Goal: Task Accomplishment & Management: Manage account settings

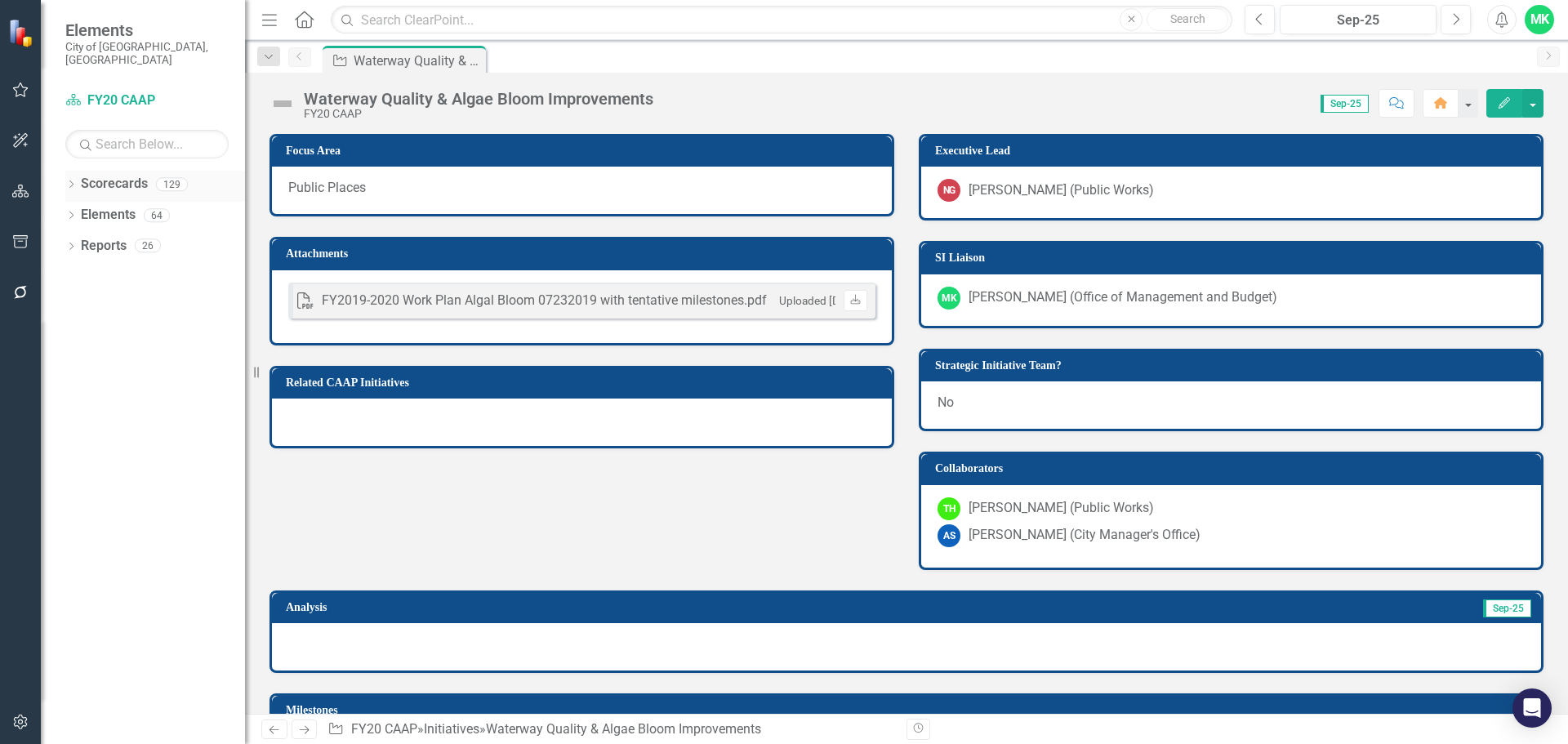
click at [70, 181] on icon "Dropdown" at bounding box center [71, 186] width 11 height 9
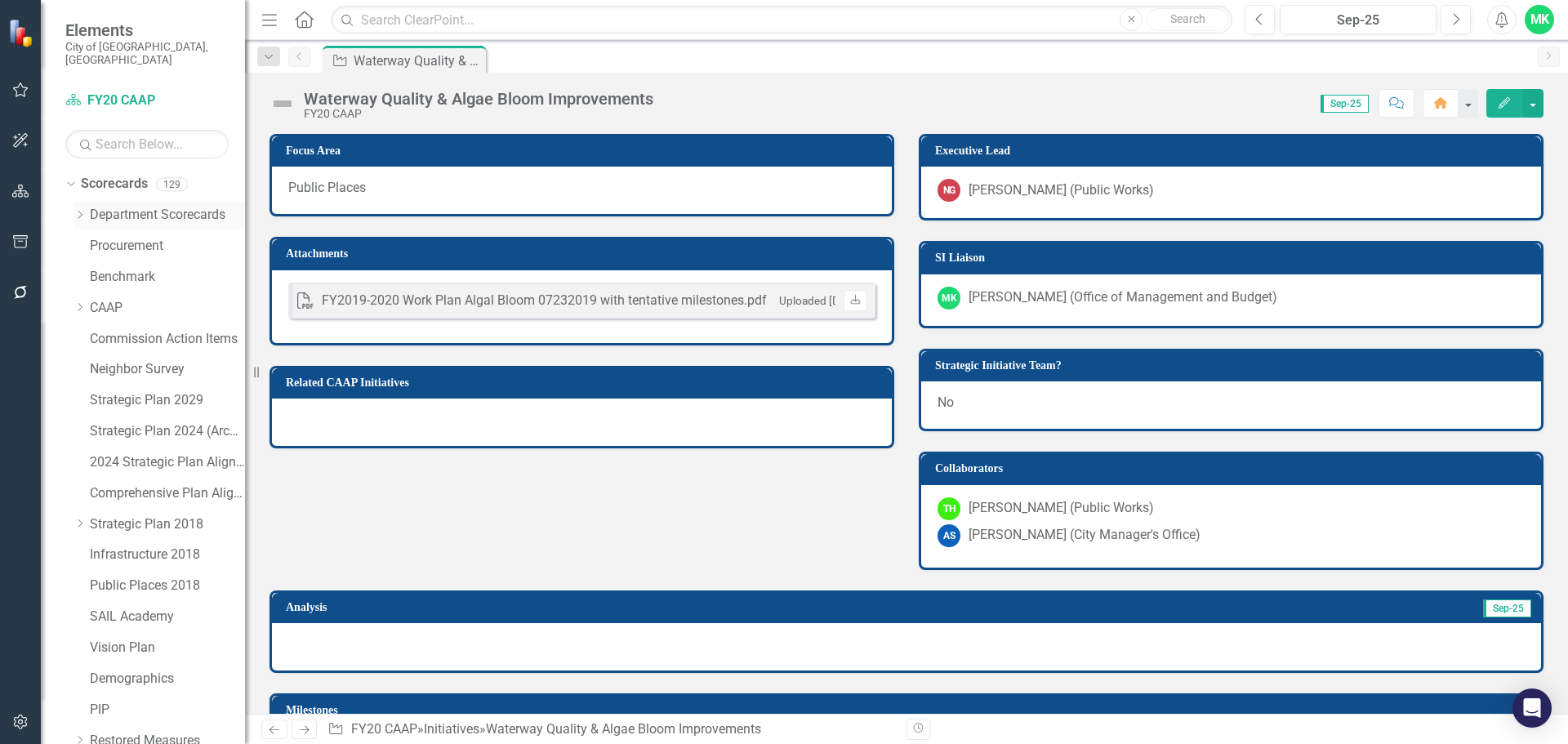
click at [75, 209] on icon "Dropdown" at bounding box center [79, 215] width 12 height 10
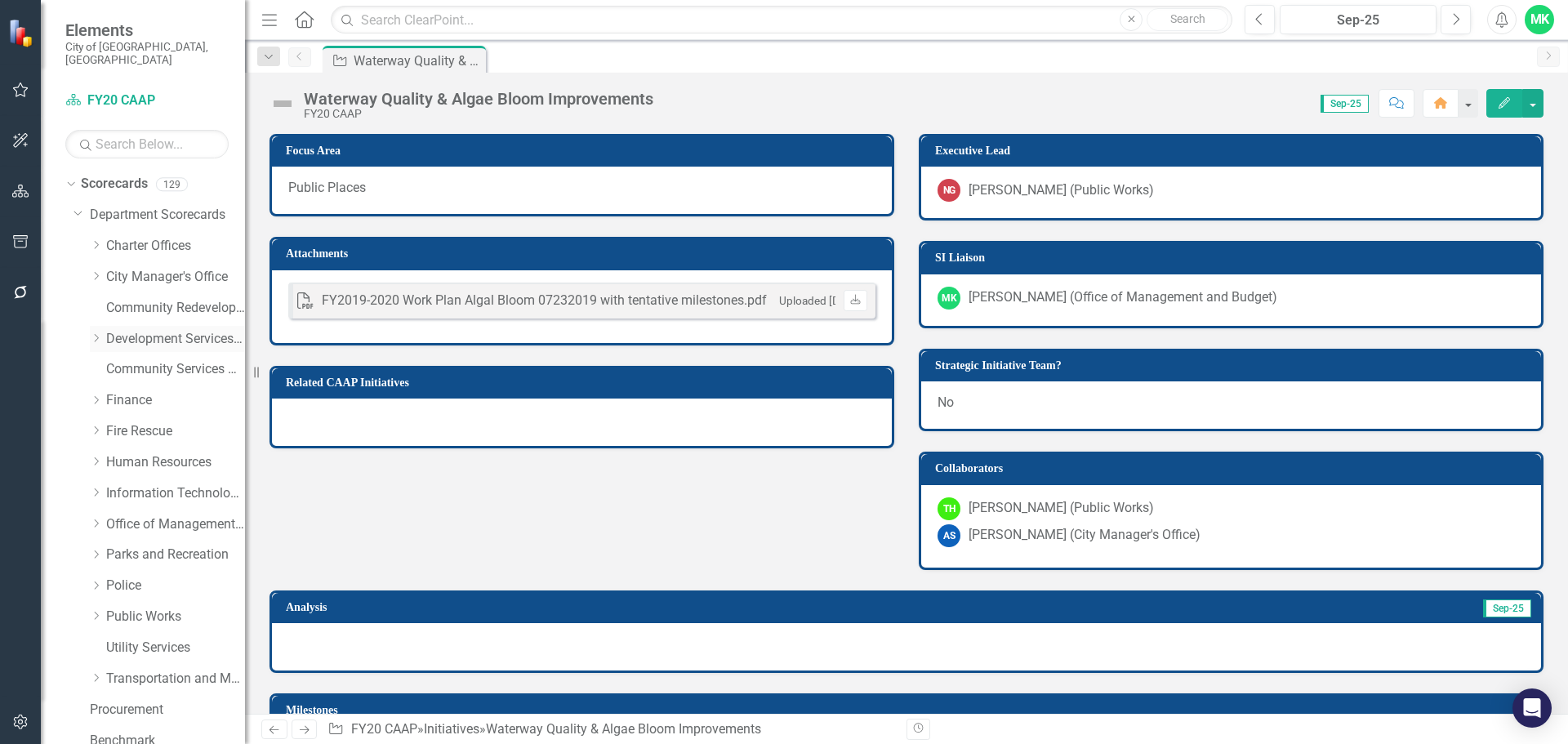
click at [116, 329] on link "Development Services Department" at bounding box center [175, 339] width 139 height 19
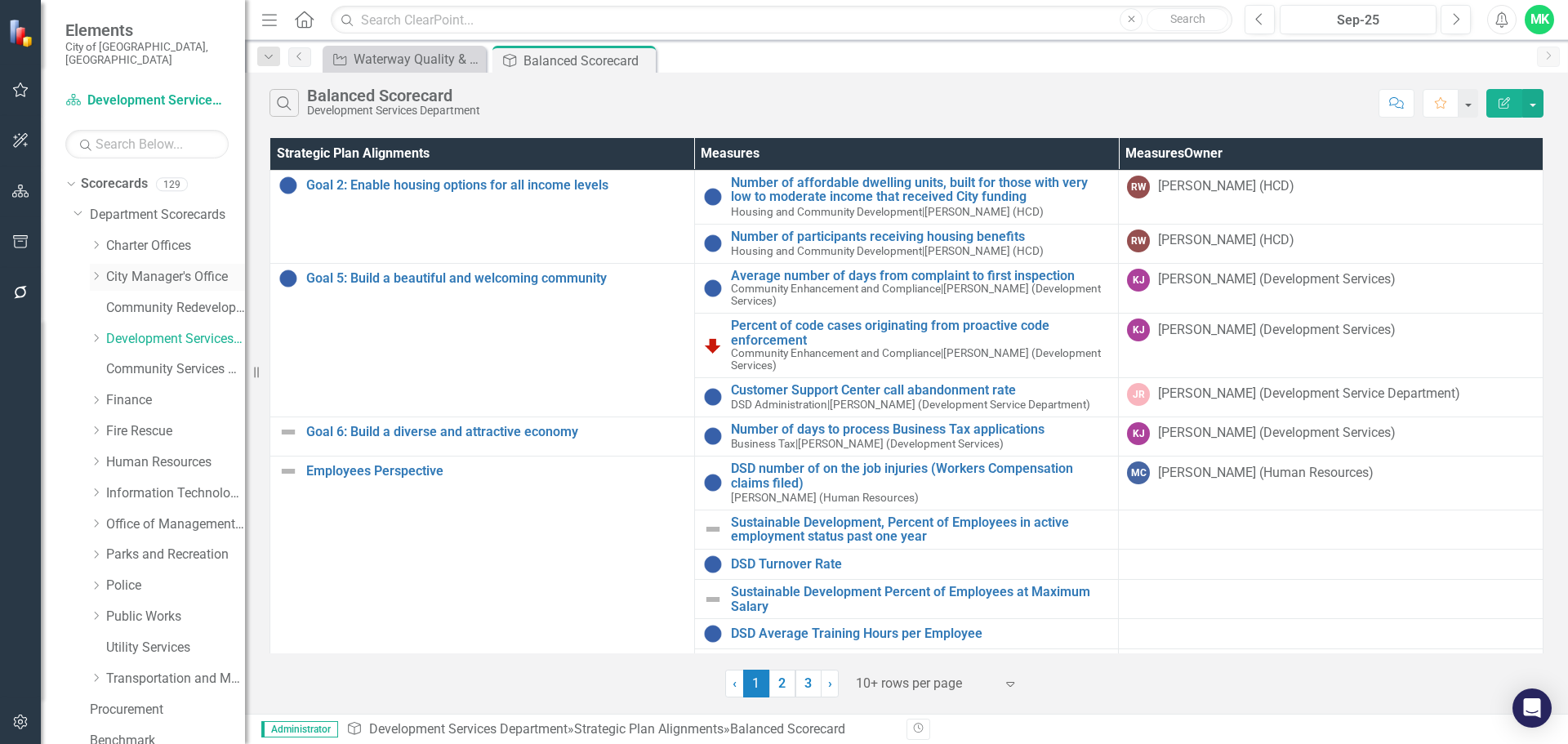
click at [97, 272] on icon at bounding box center [96, 276] width 4 height 9
click at [135, 360] on link "Neighbor Support" at bounding box center [184, 369] width 123 height 19
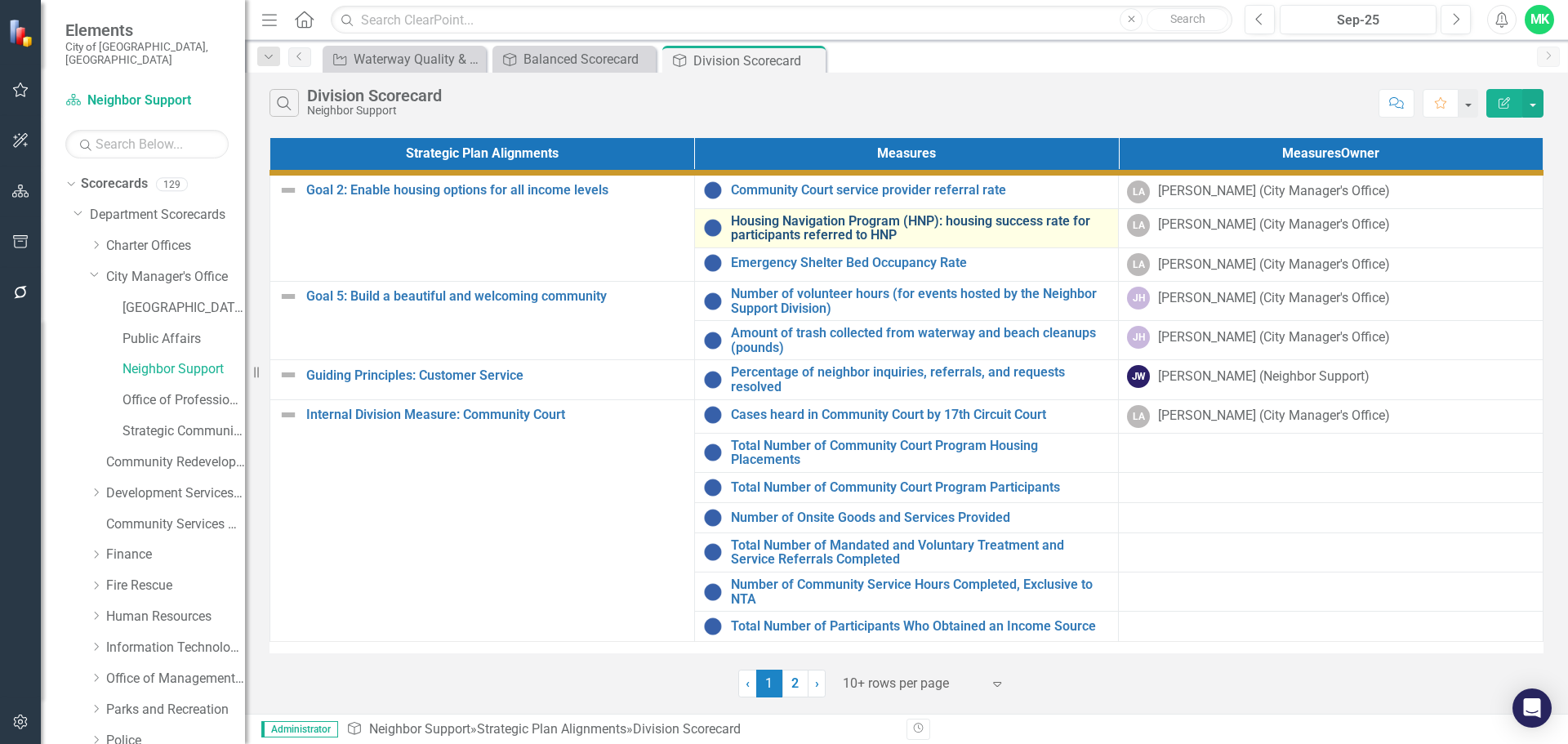
click at [765, 229] on link "Housing Navigation Program (HNP): housing success rate for participants referre…" at bounding box center [921, 228] width 380 height 29
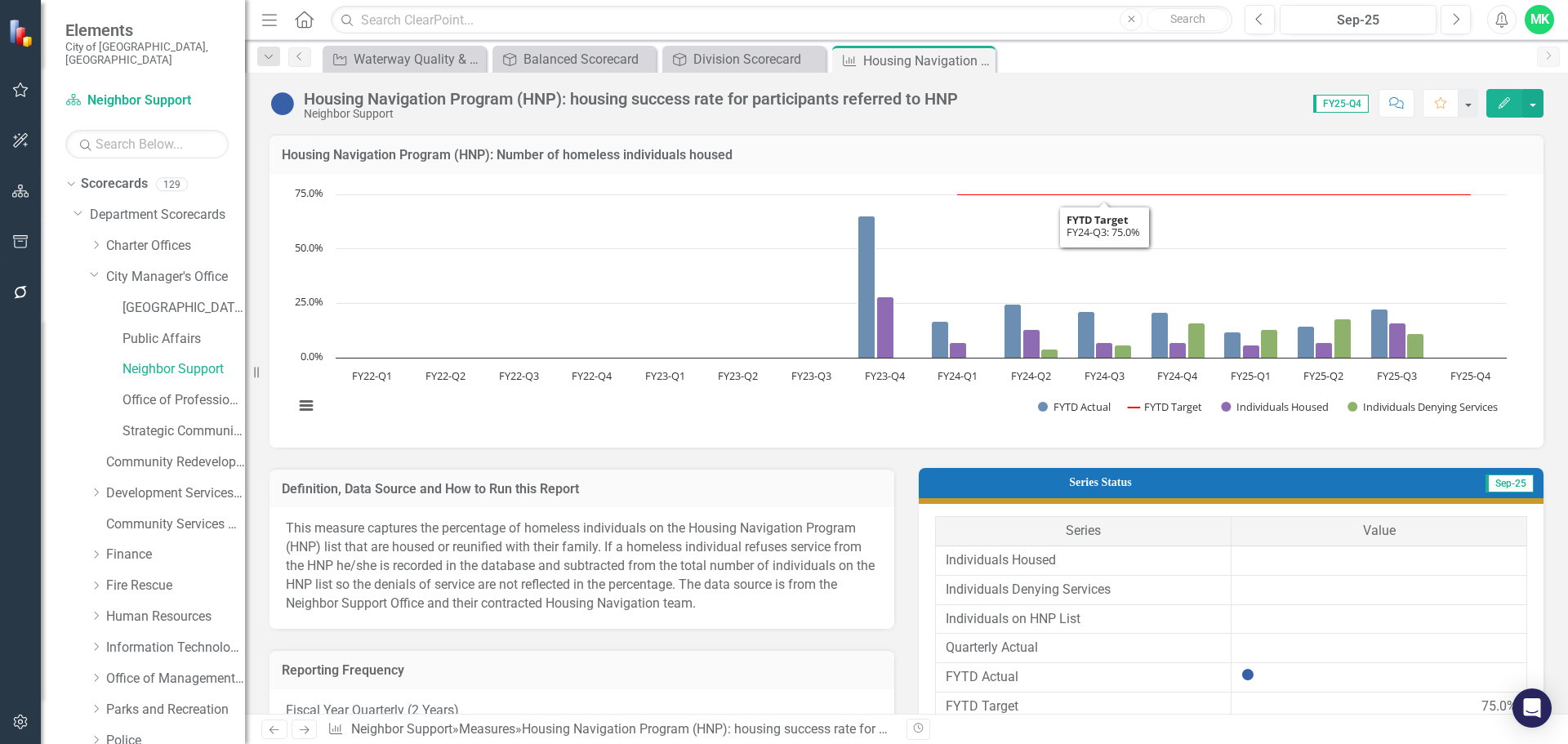
click at [1505, 103] on icon "Edit" at bounding box center [1504, 102] width 14 height 11
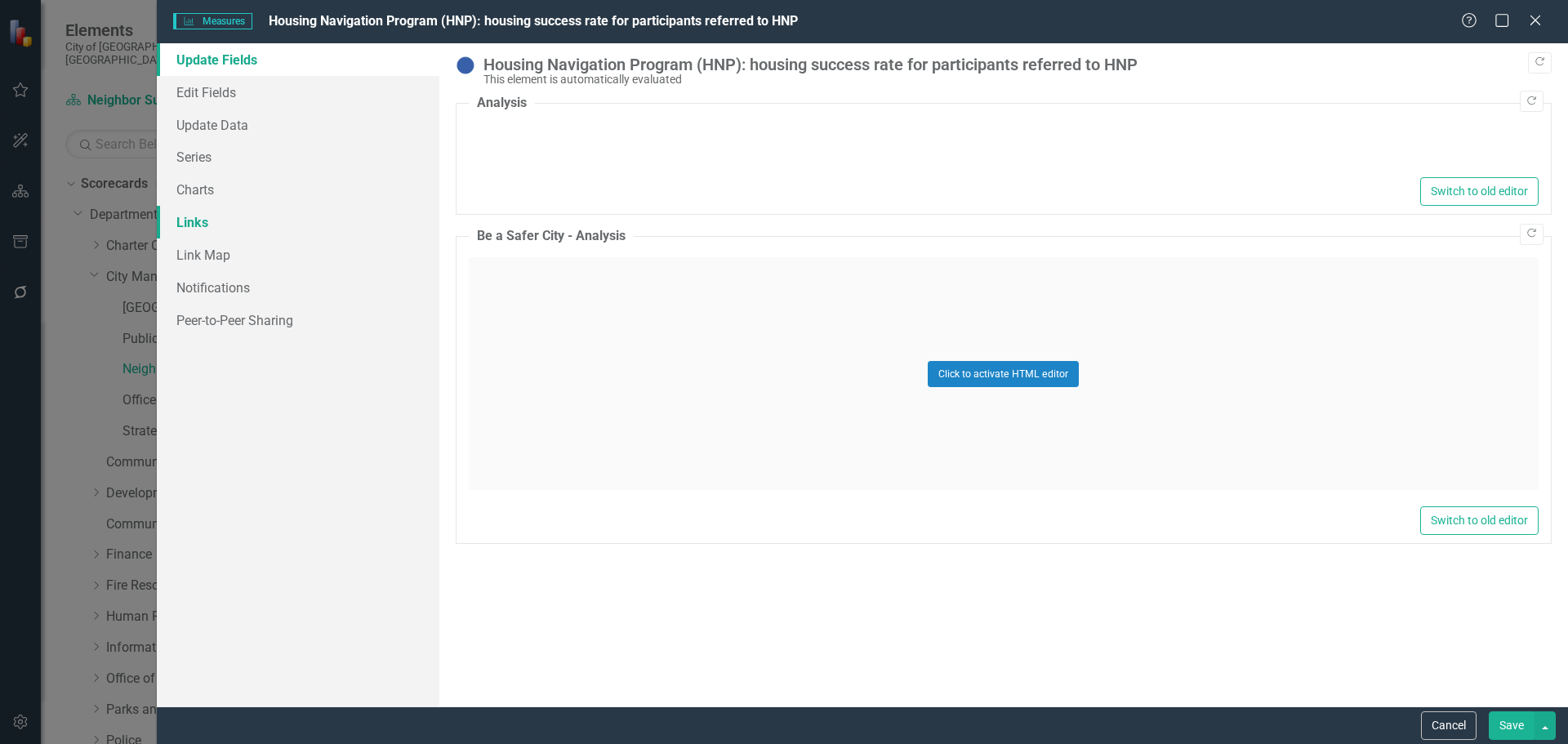
click at [180, 219] on link "Links" at bounding box center [298, 222] width 283 height 32
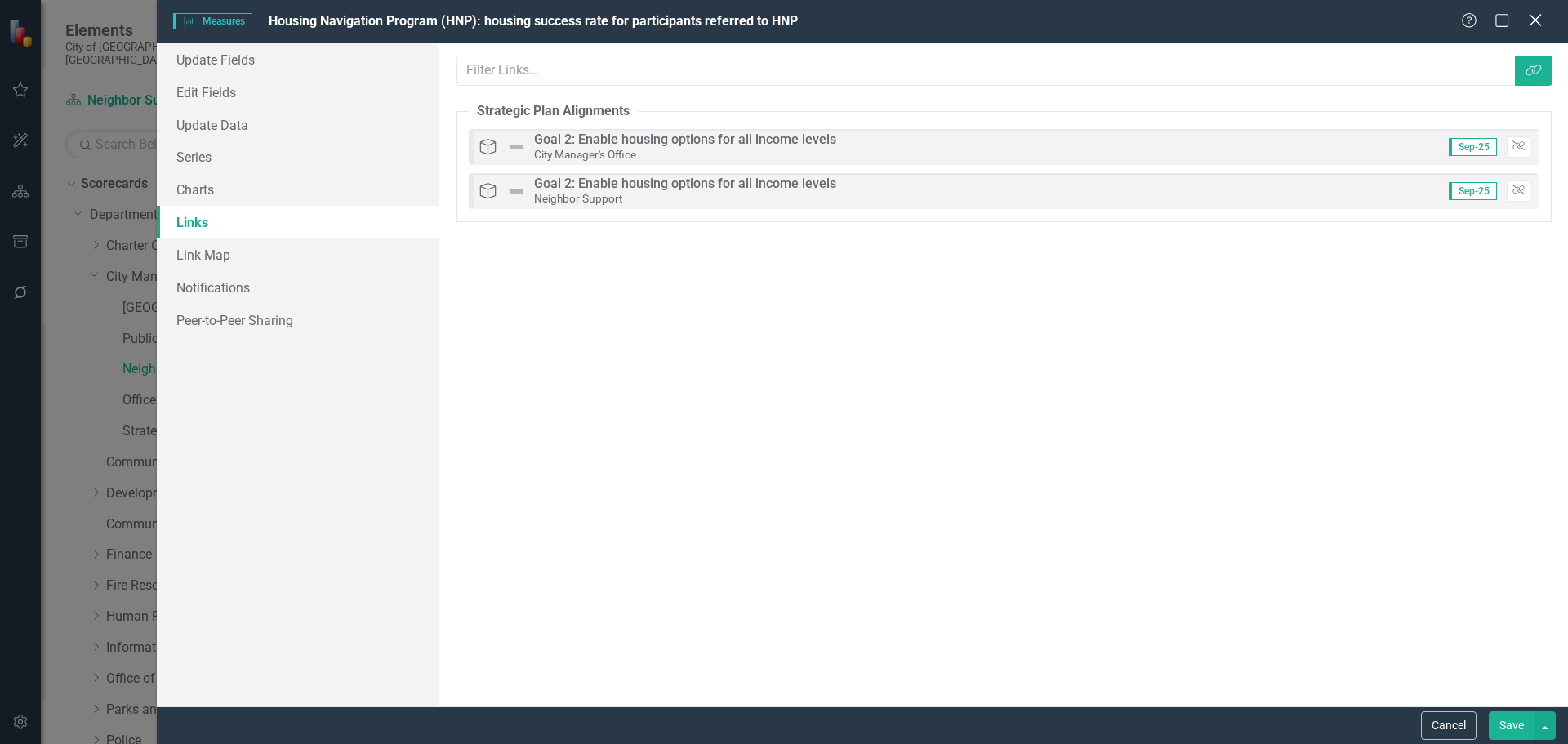
click at [1533, 16] on icon "Close" at bounding box center [1535, 20] width 20 height 15
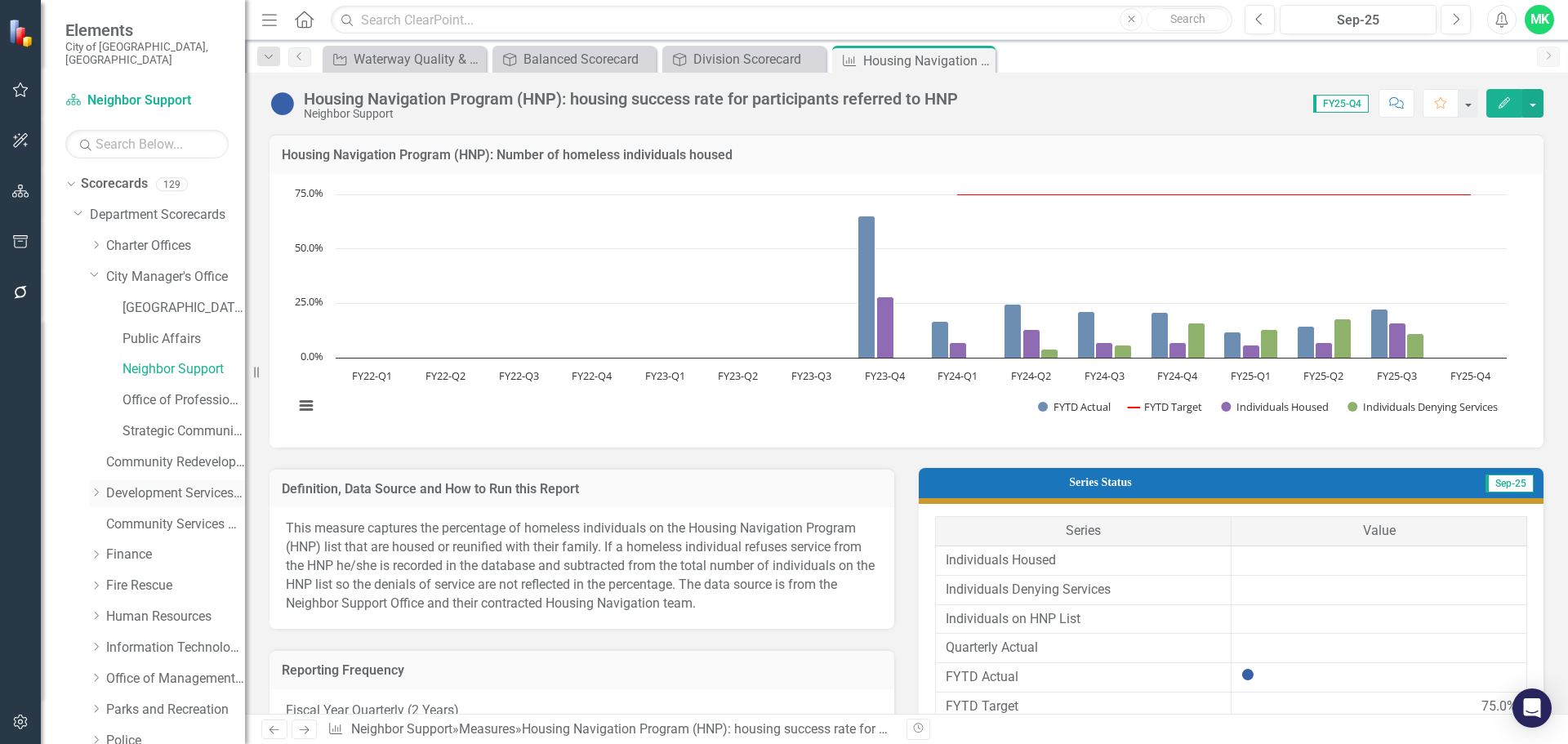
click at [141, 484] on link "Development Services Department" at bounding box center [175, 494] width 139 height 19
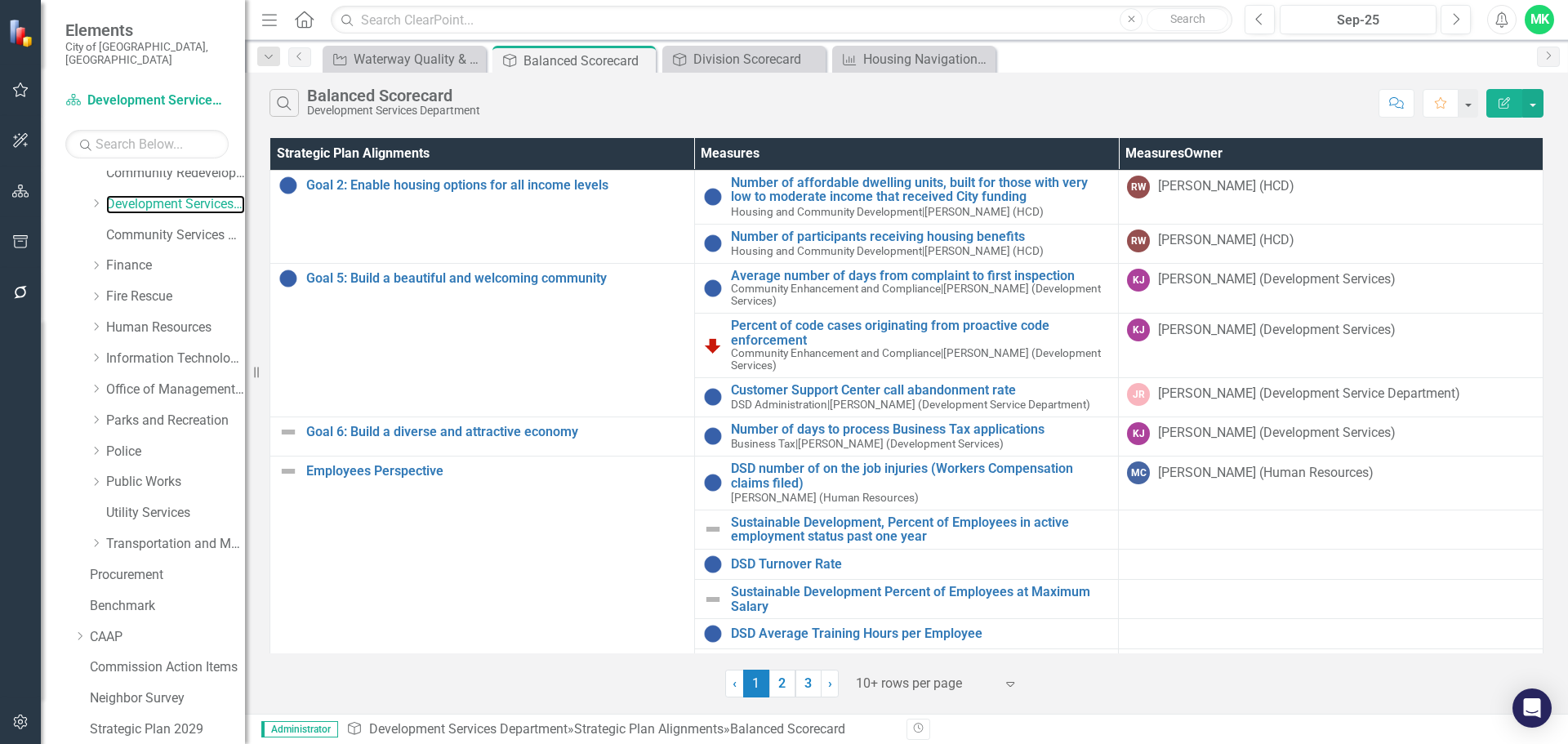
scroll to position [327, 0]
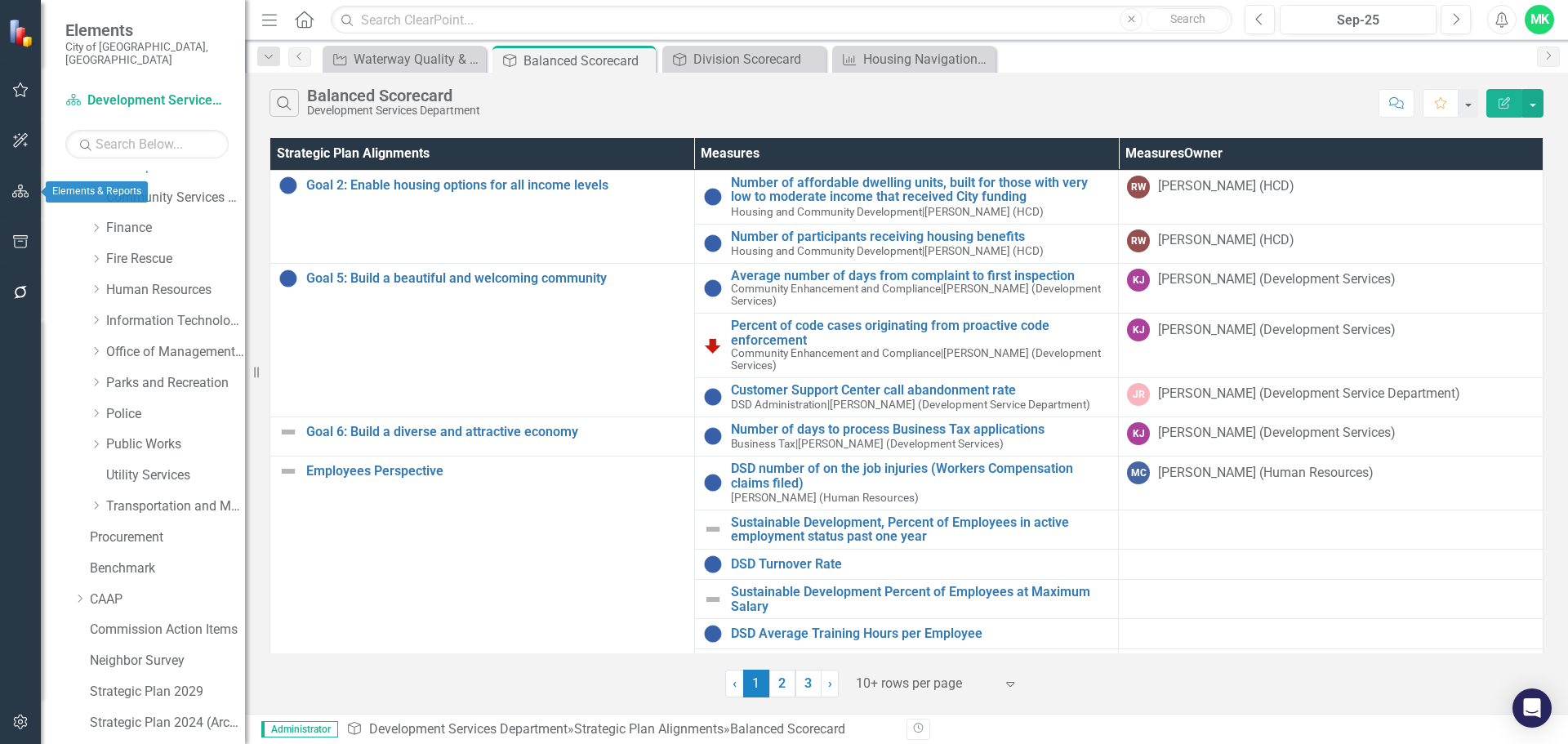
click at [17, 197] on icon "button" at bounding box center [20, 191] width 17 height 13
click at [14, 186] on icon "button" at bounding box center [20, 192] width 18 height 14
click at [167, 188] on link "Community Services Department" at bounding box center [175, 197] width 139 height 19
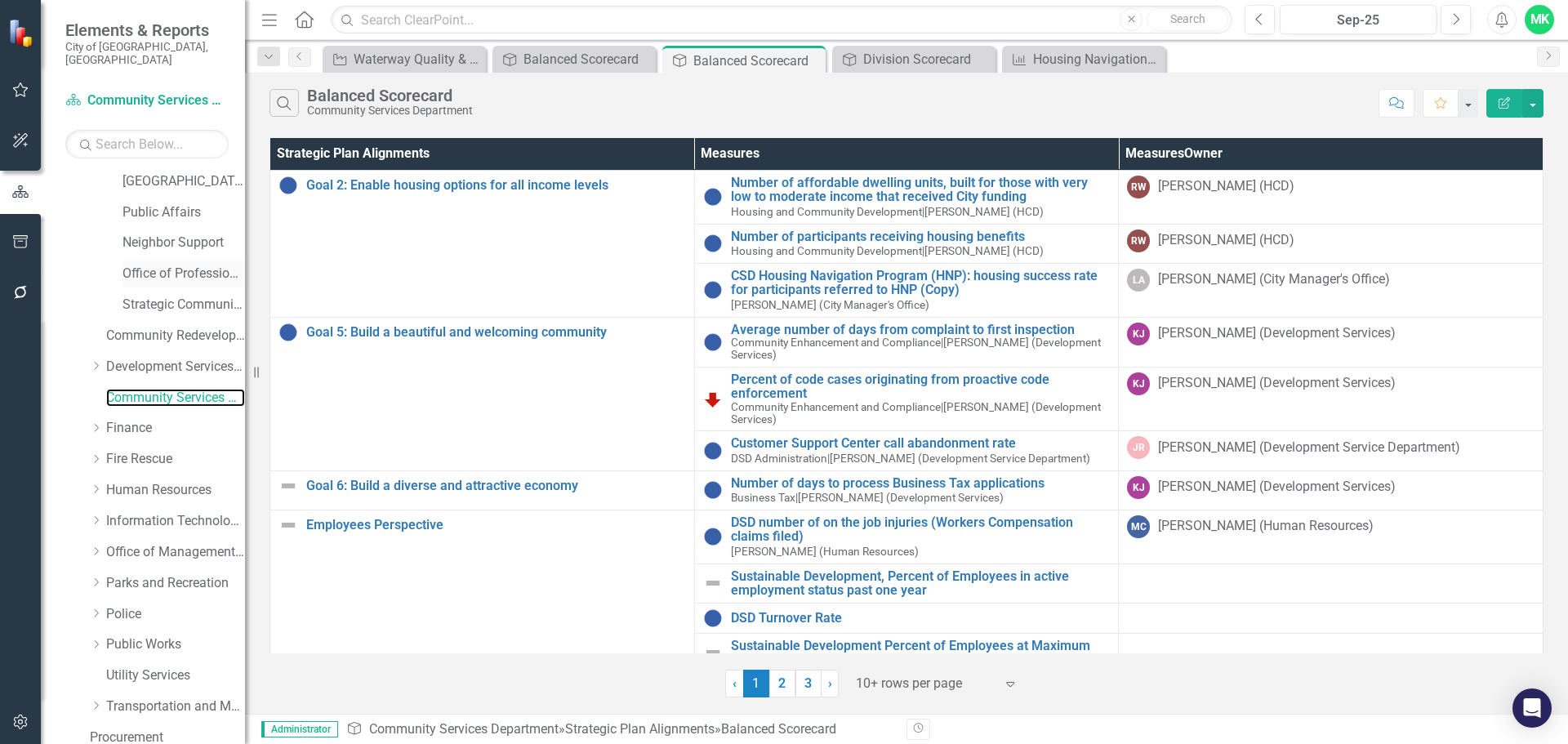
scroll to position [163, 0]
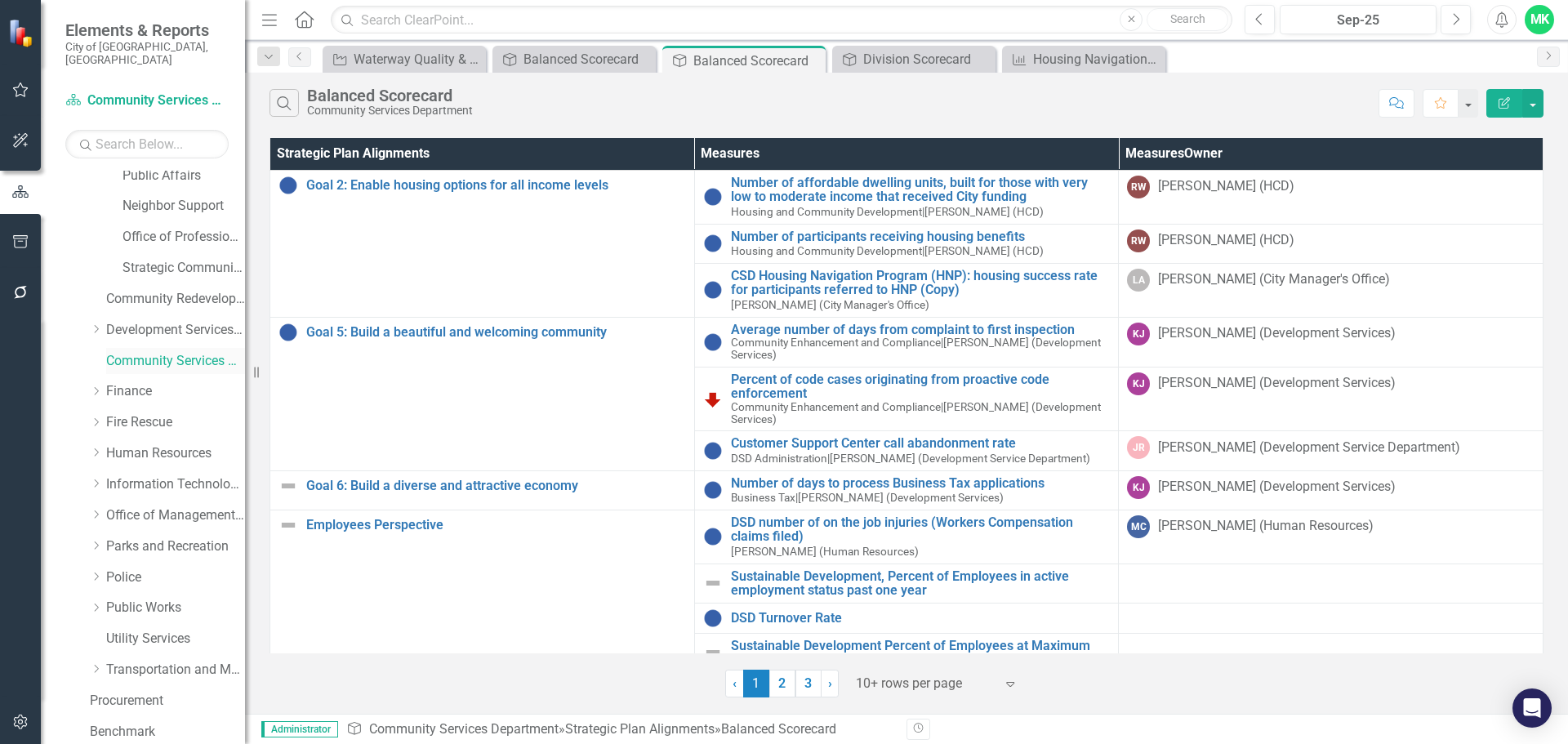
click at [129, 352] on link "Community Services Department" at bounding box center [175, 361] width 139 height 19
click at [133, 321] on link "Development Services Department" at bounding box center [175, 330] width 139 height 19
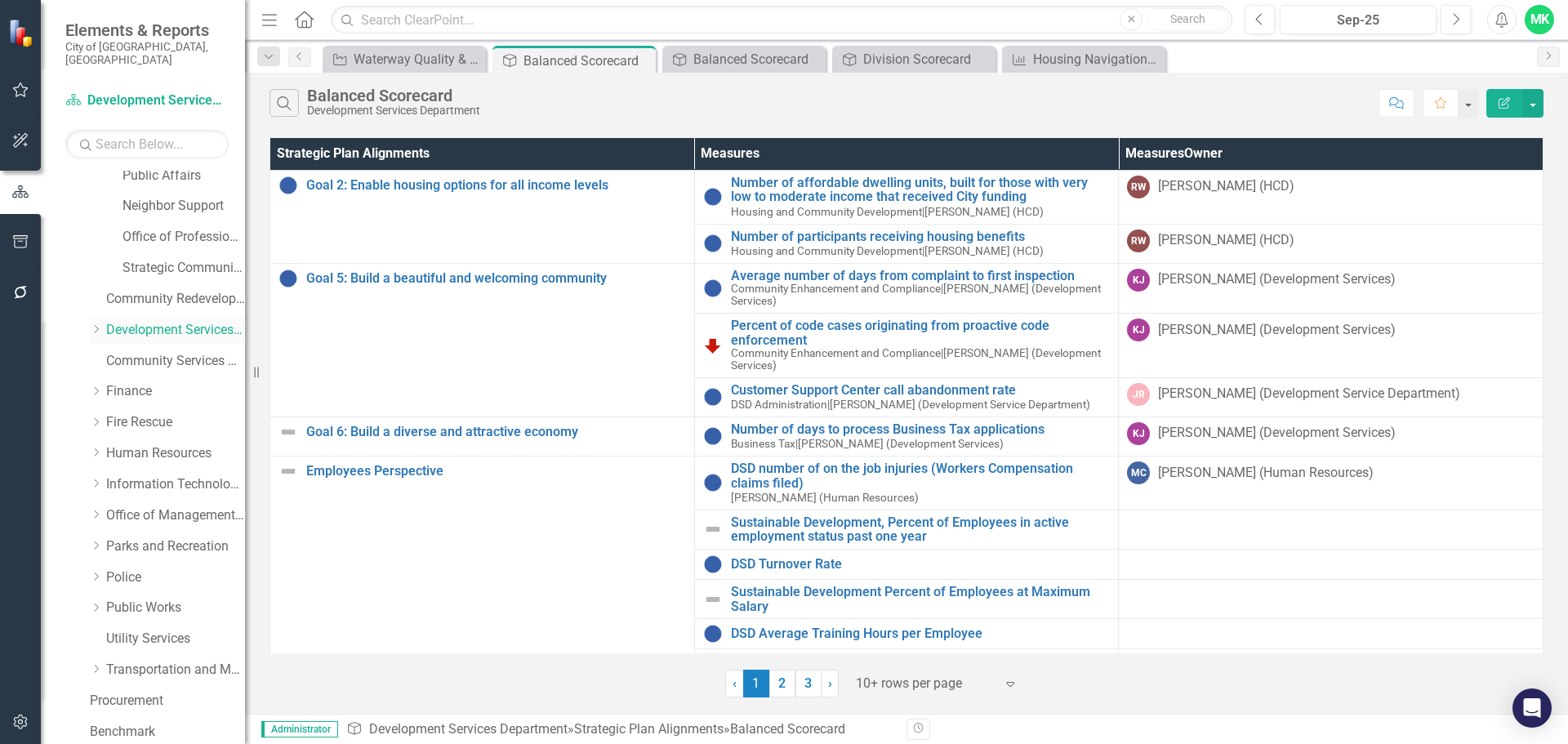
click at [90, 317] on div "Dropdown Development Services Department" at bounding box center [158, 332] width 171 height 31
click at [97, 324] on icon "Dropdown" at bounding box center [95, 329] width 12 height 10
click at [140, 568] on link "Community Services Department" at bounding box center [175, 577] width 139 height 19
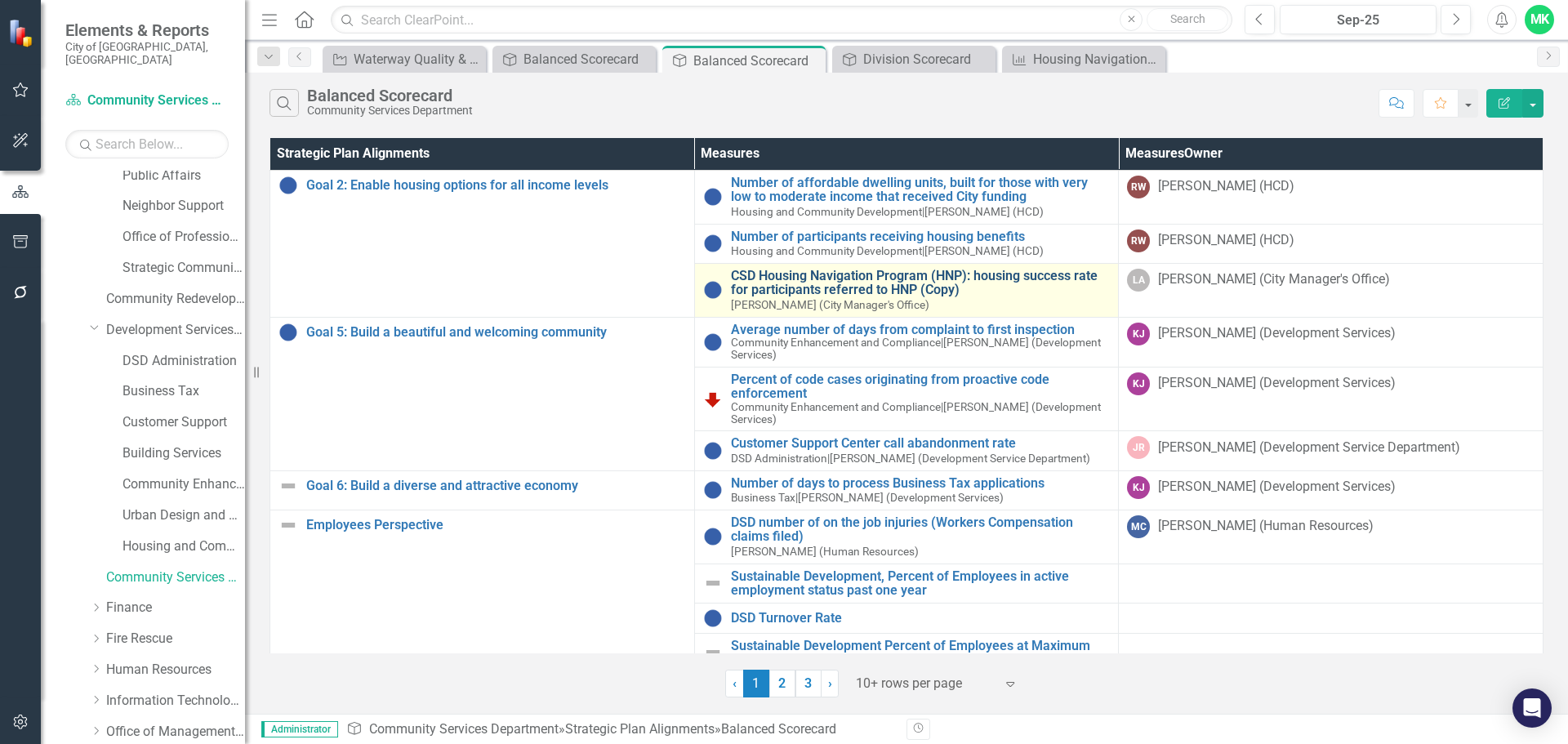
click at [963, 286] on link "CSD Housing Navigation Program (HNP): housing success rate for participants ref…" at bounding box center [921, 283] width 380 height 29
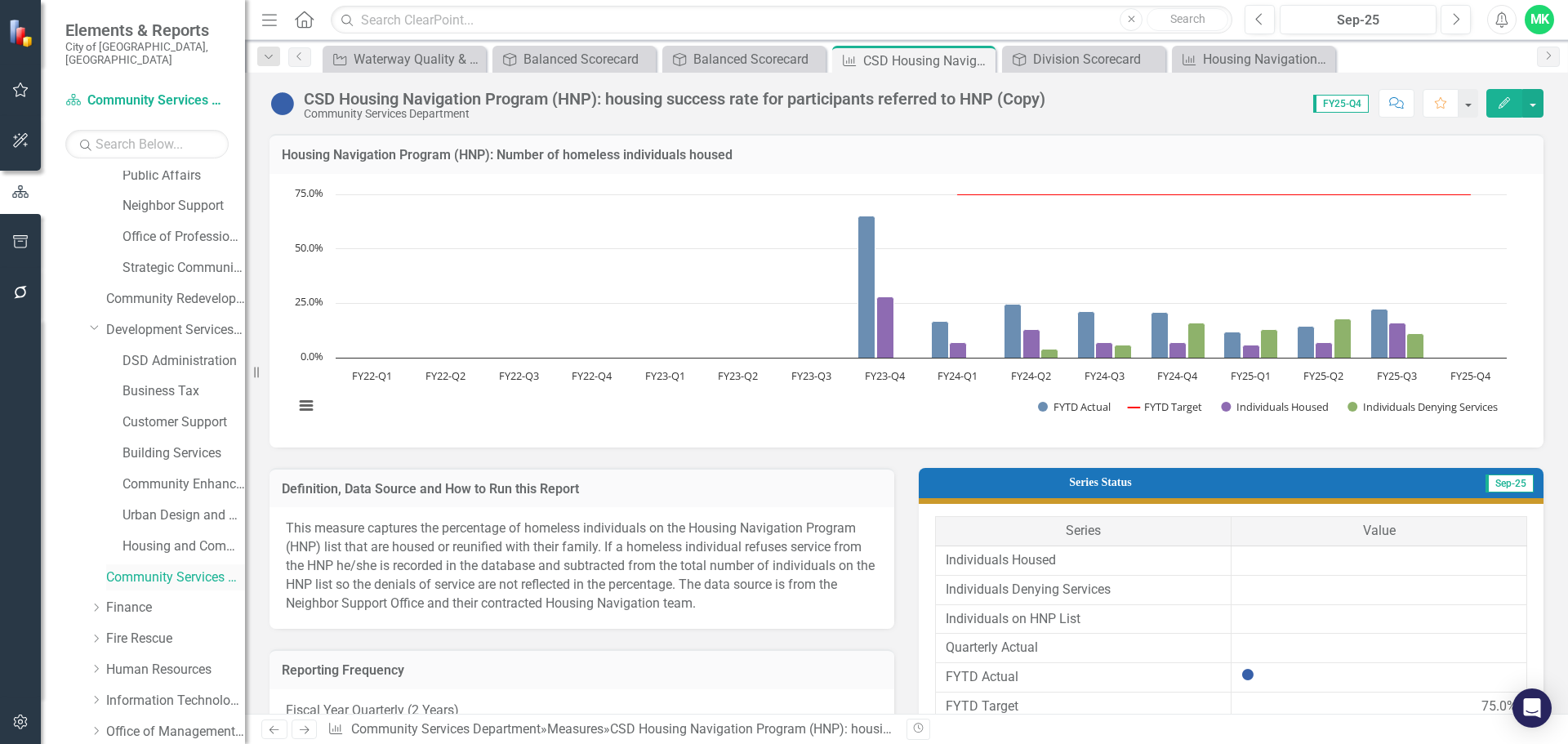
click at [174, 568] on link "Community Services Department" at bounding box center [175, 577] width 139 height 19
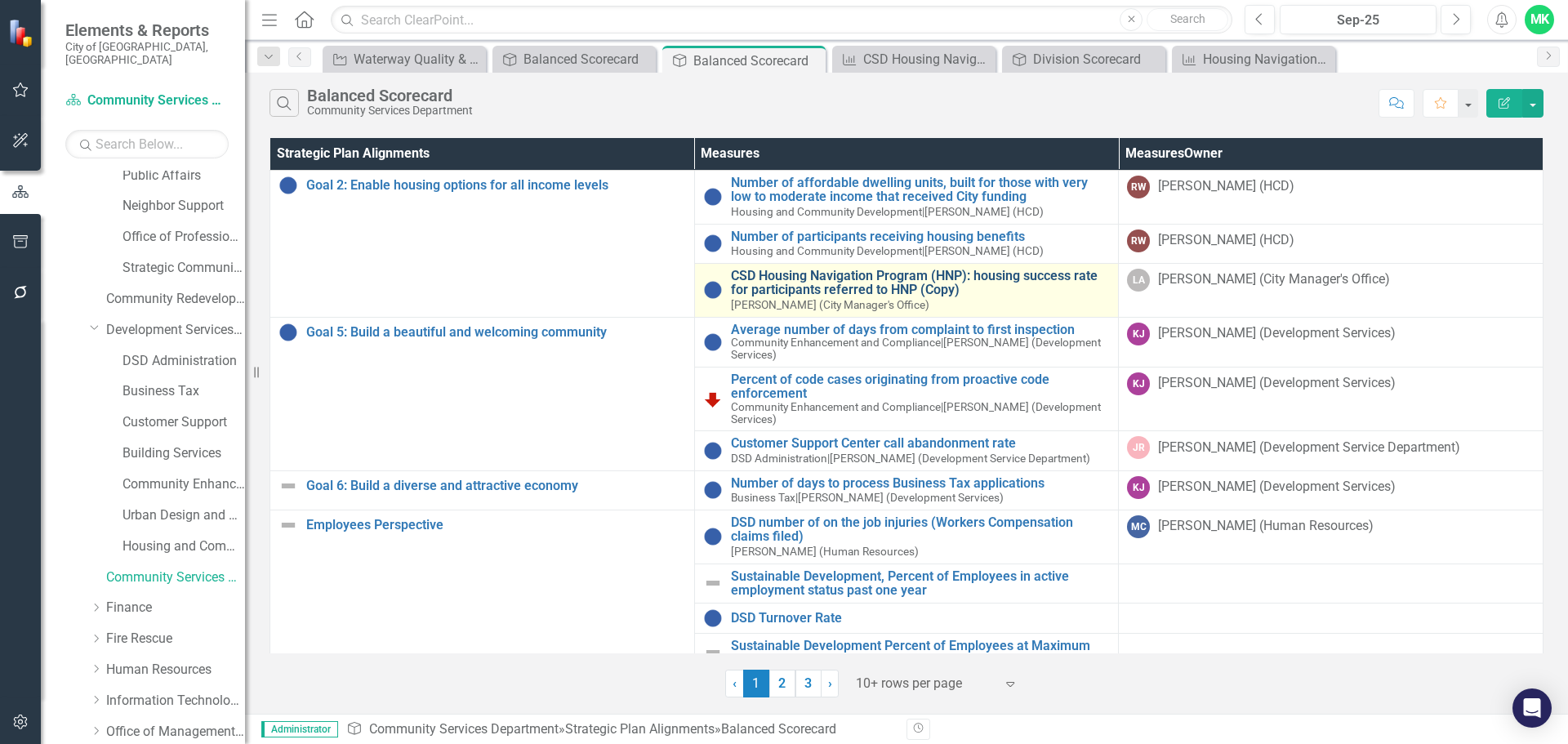
click at [785, 285] on link "CSD Housing Navigation Program (HNP): housing success rate for participants ref…" at bounding box center [921, 283] width 380 height 29
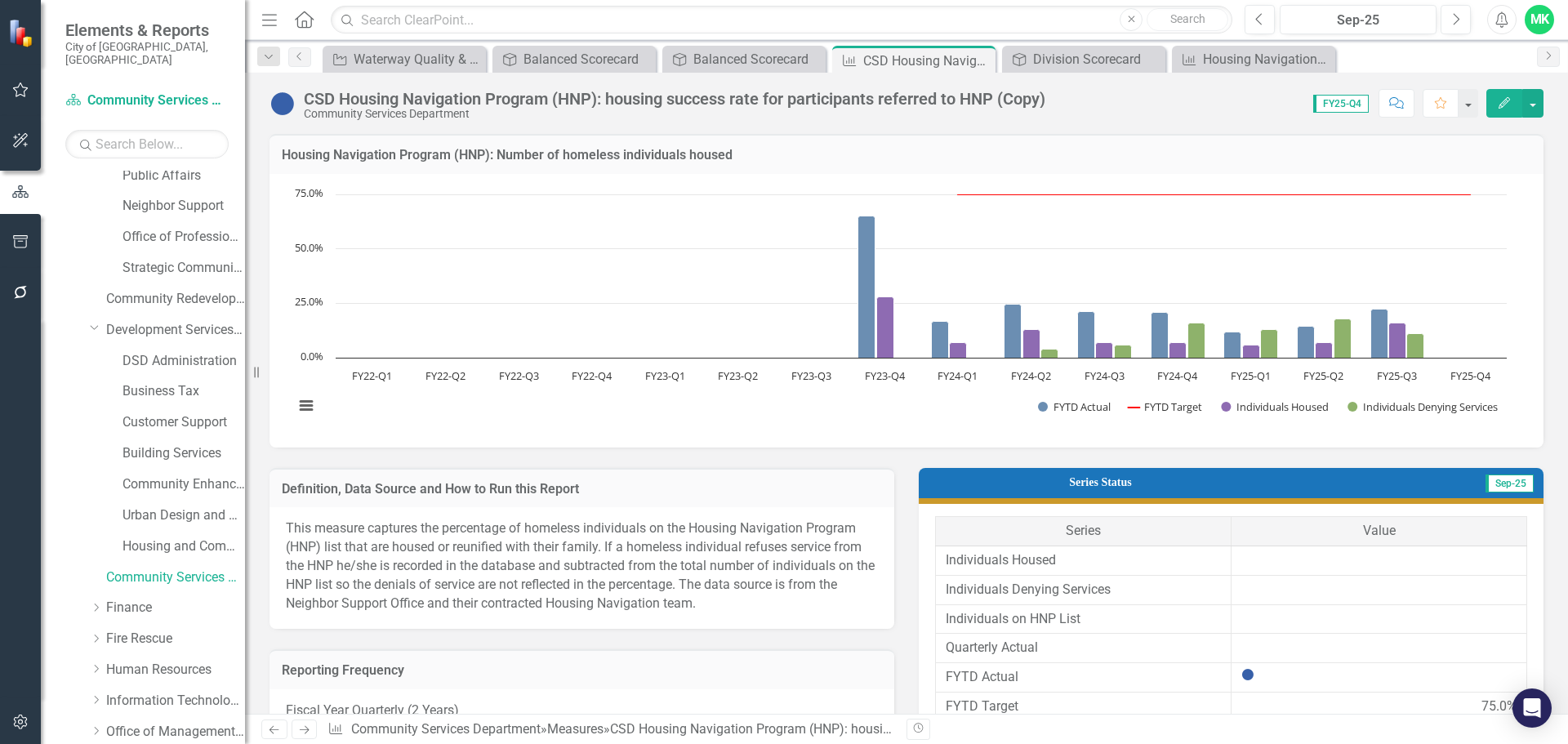
click at [1498, 97] on icon "Edit" at bounding box center [1504, 102] width 14 height 11
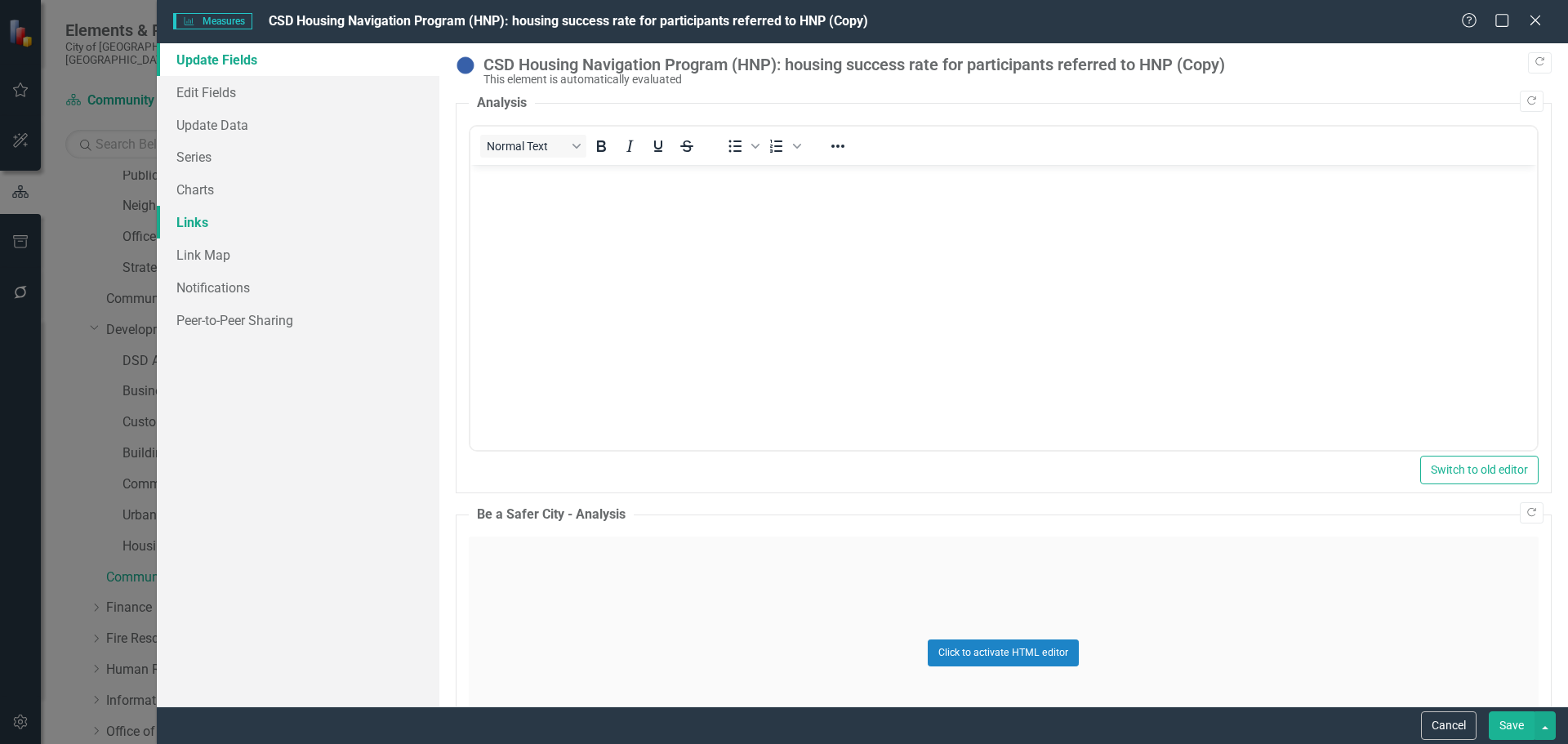
click at [201, 223] on link "Links" at bounding box center [298, 222] width 283 height 32
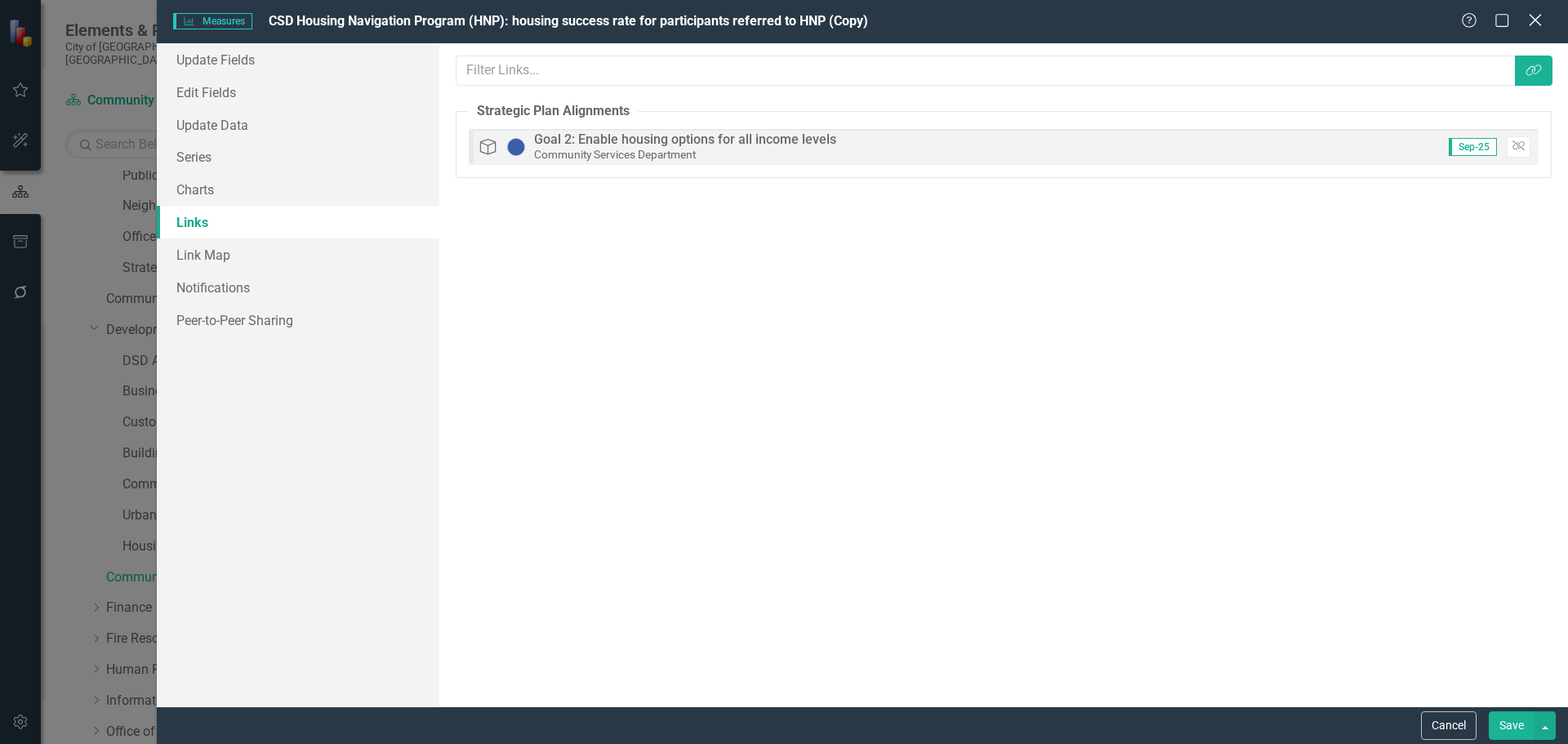
click at [1542, 19] on icon "Close" at bounding box center [1535, 20] width 20 height 15
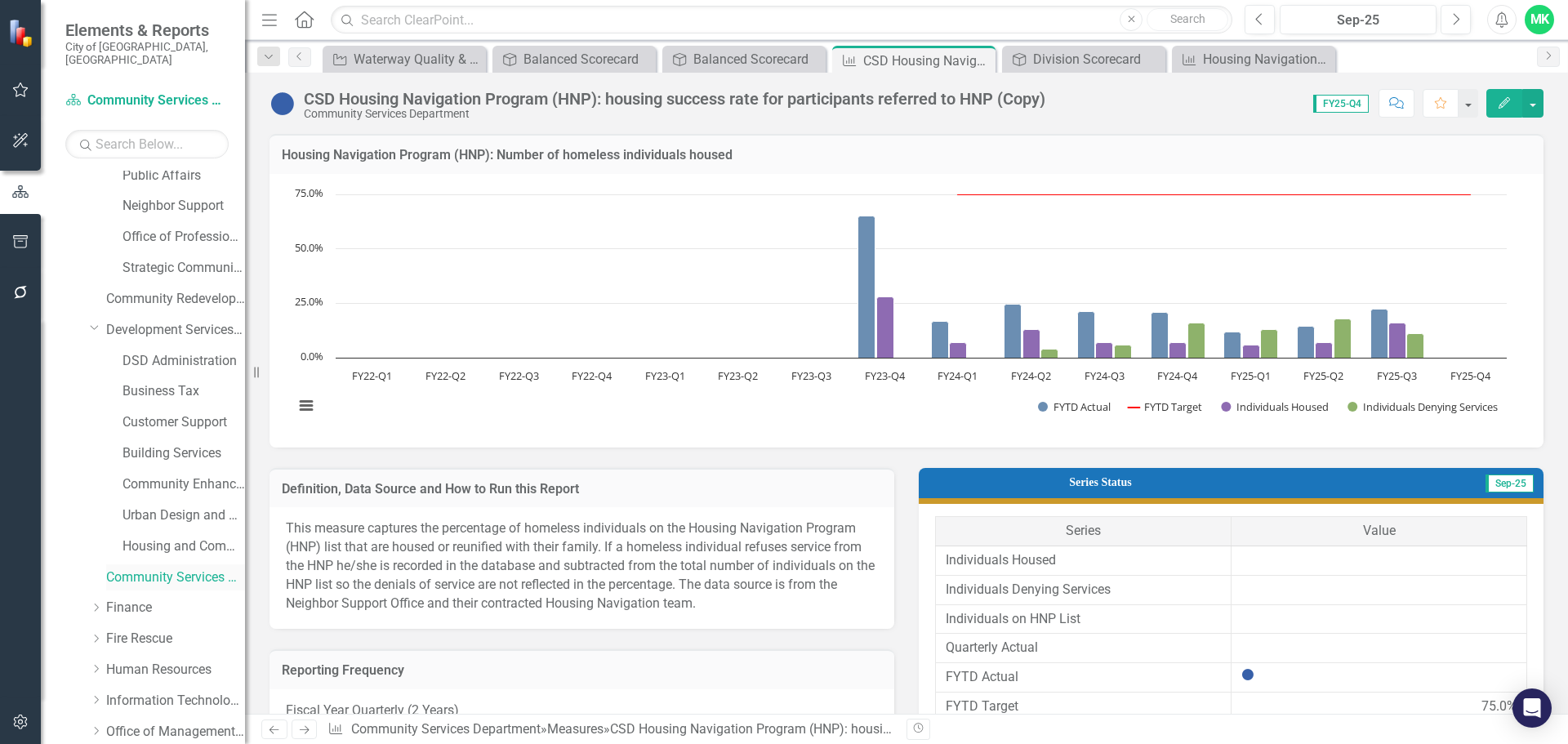
click at [162, 568] on link "Community Services Department" at bounding box center [175, 577] width 139 height 19
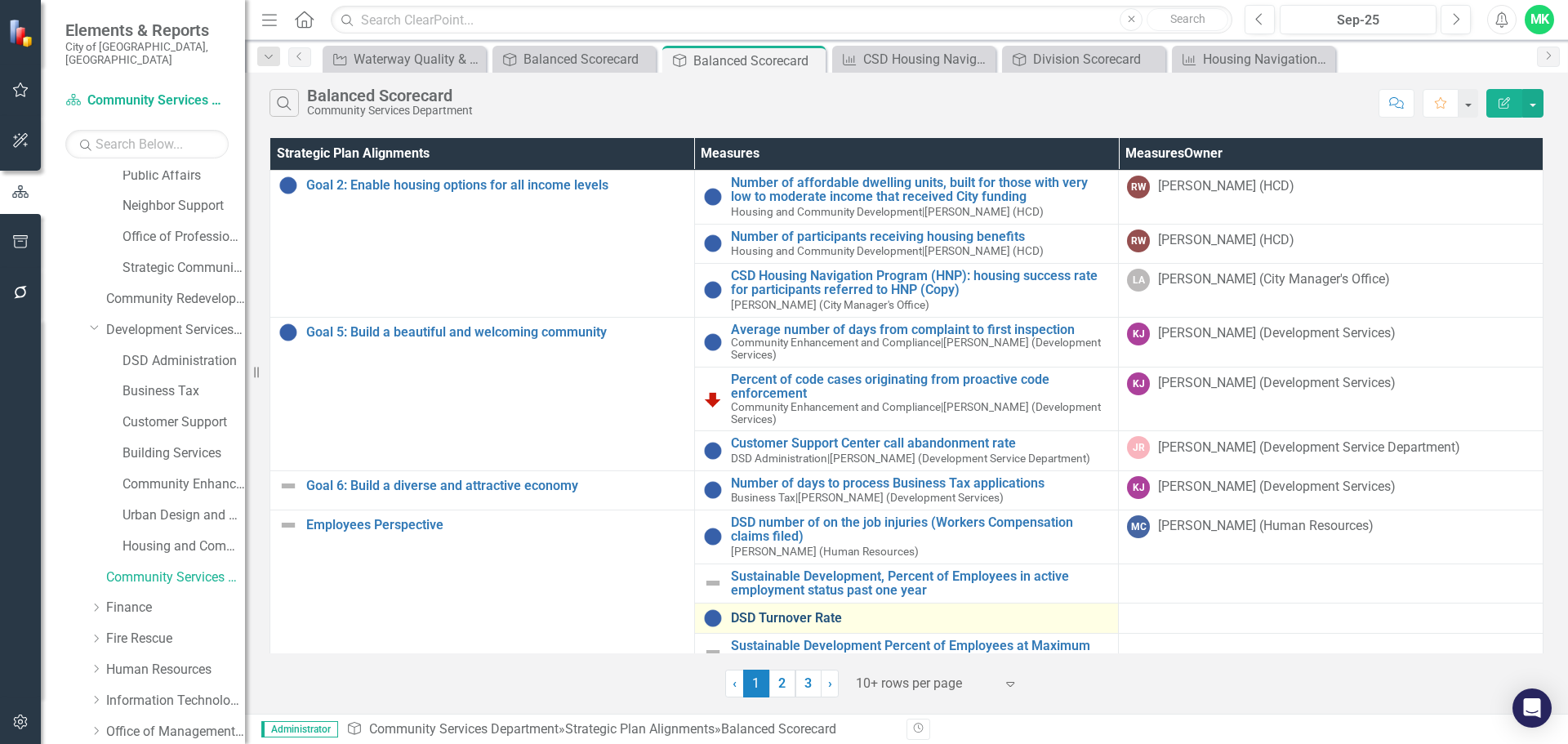
click at [799, 620] on link "DSD Turnover Rate" at bounding box center [921, 617] width 380 height 14
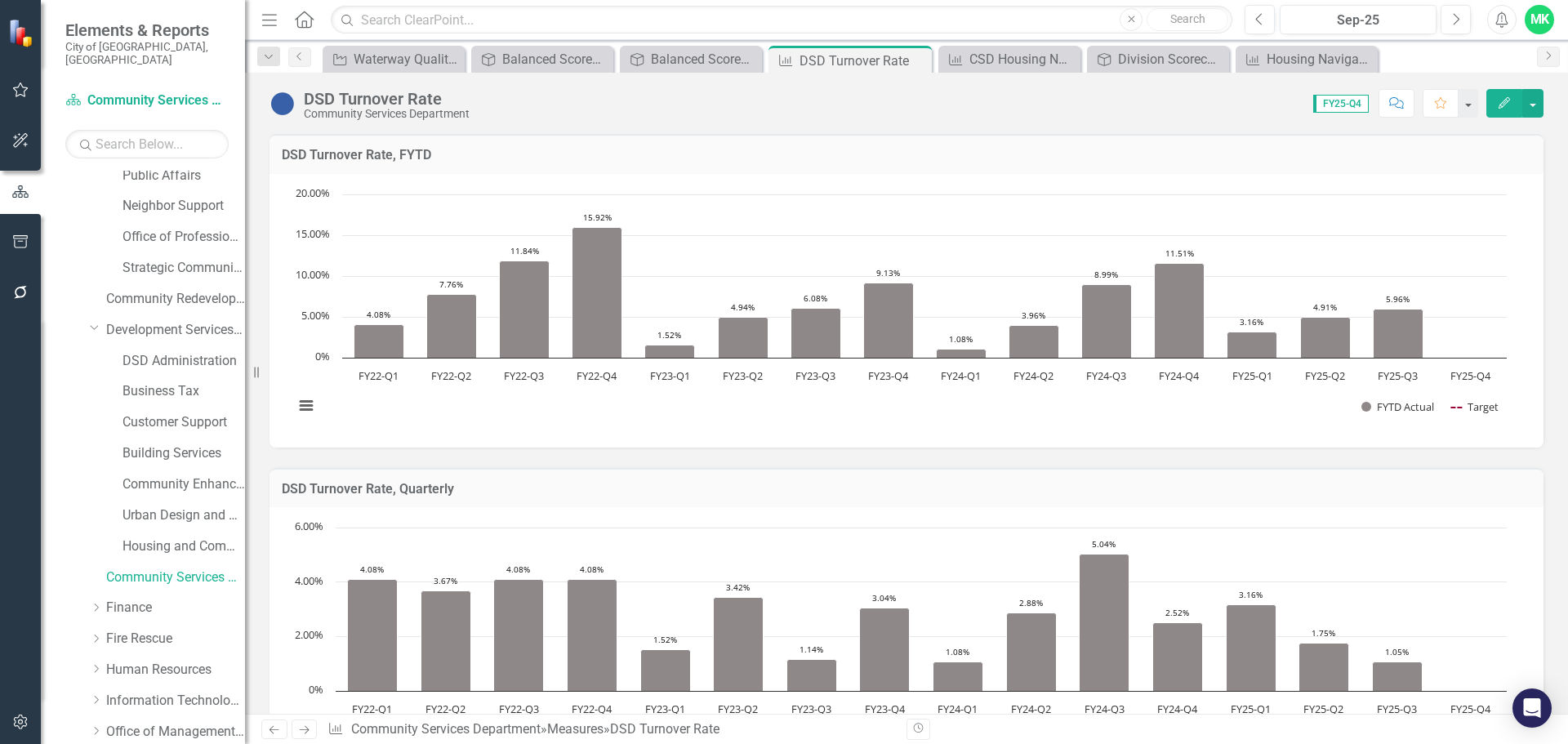
click at [1502, 106] on icon "Edit" at bounding box center [1504, 102] width 14 height 11
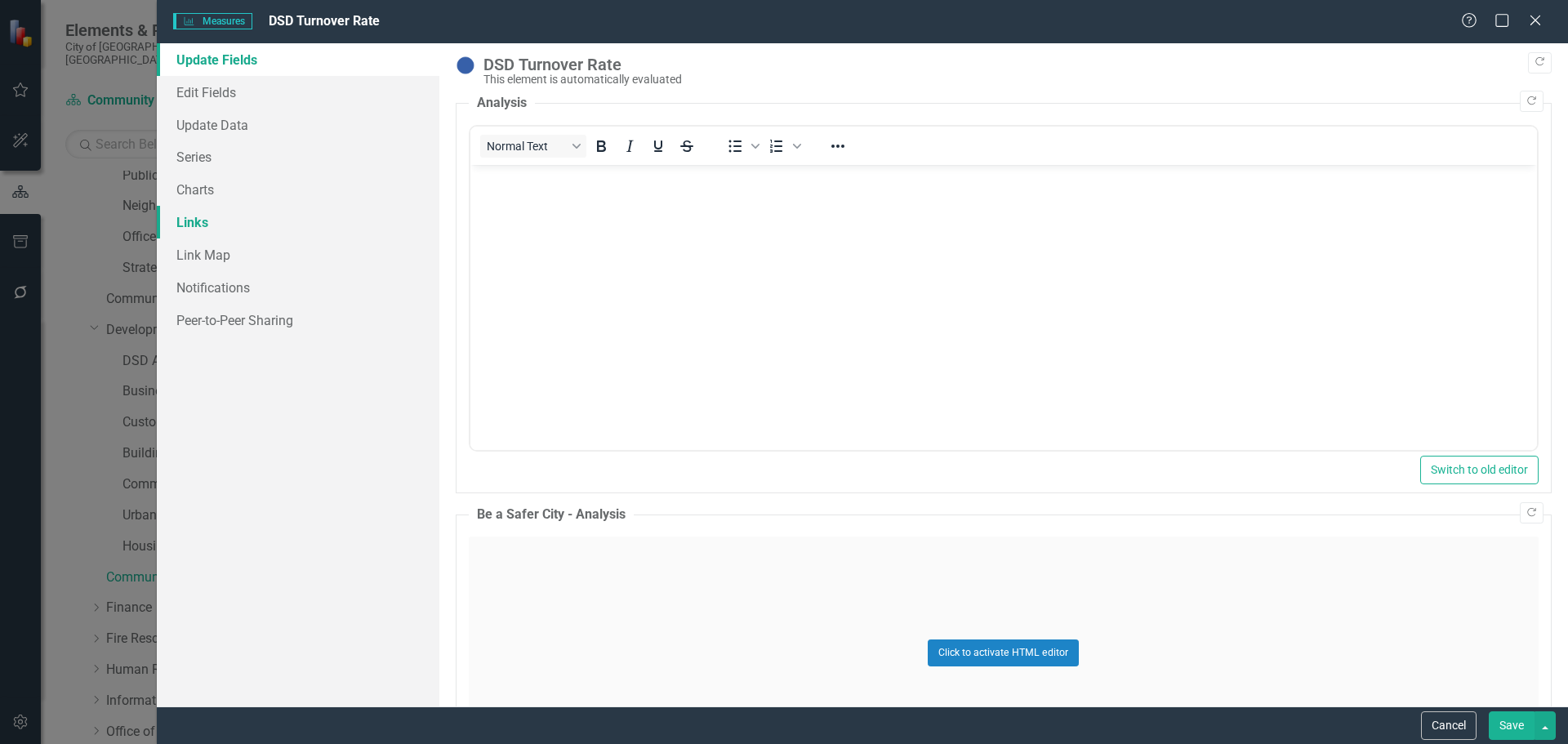
click at [187, 220] on link "Links" at bounding box center [298, 222] width 283 height 32
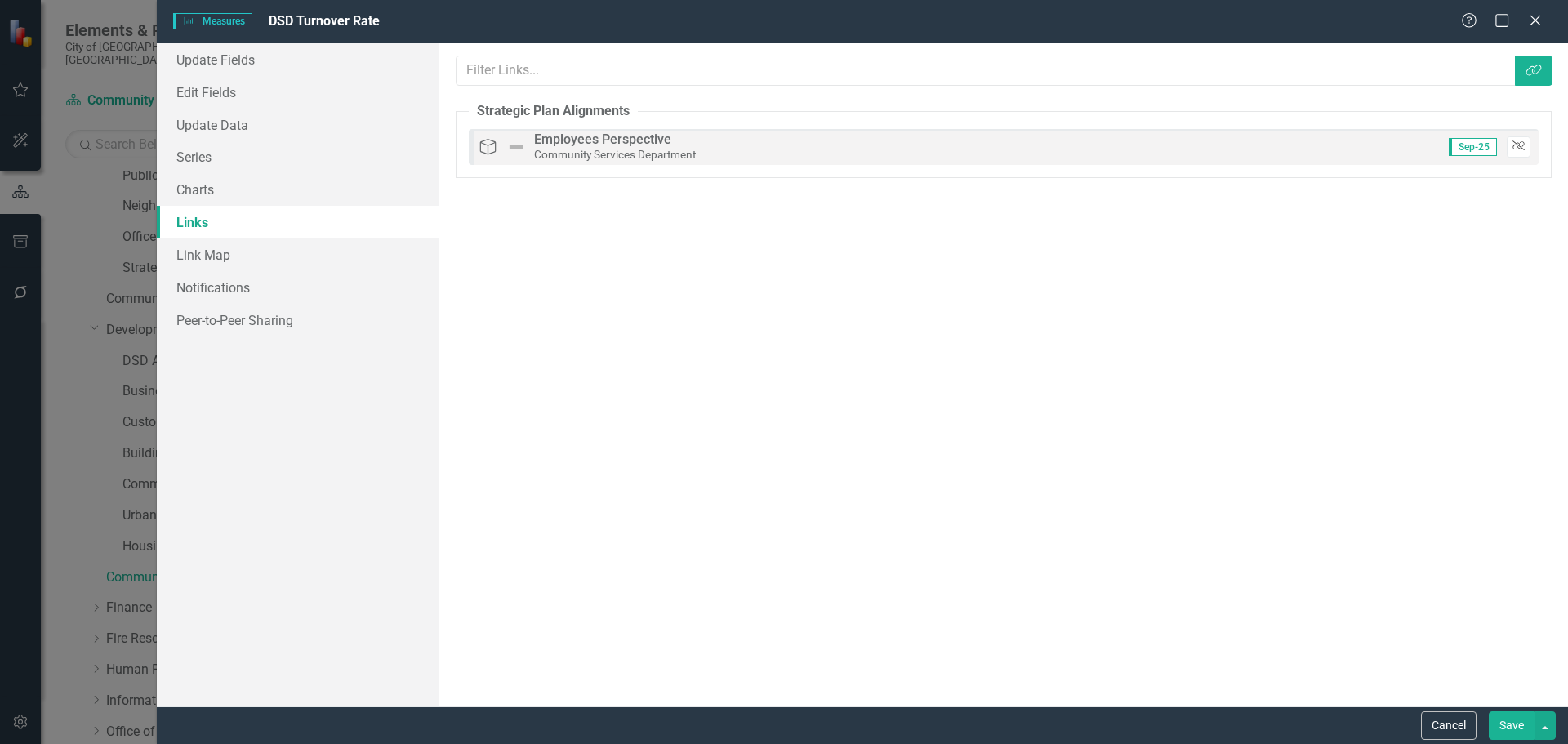
click at [1519, 144] on icon "button" at bounding box center [1519, 146] width 12 height 10
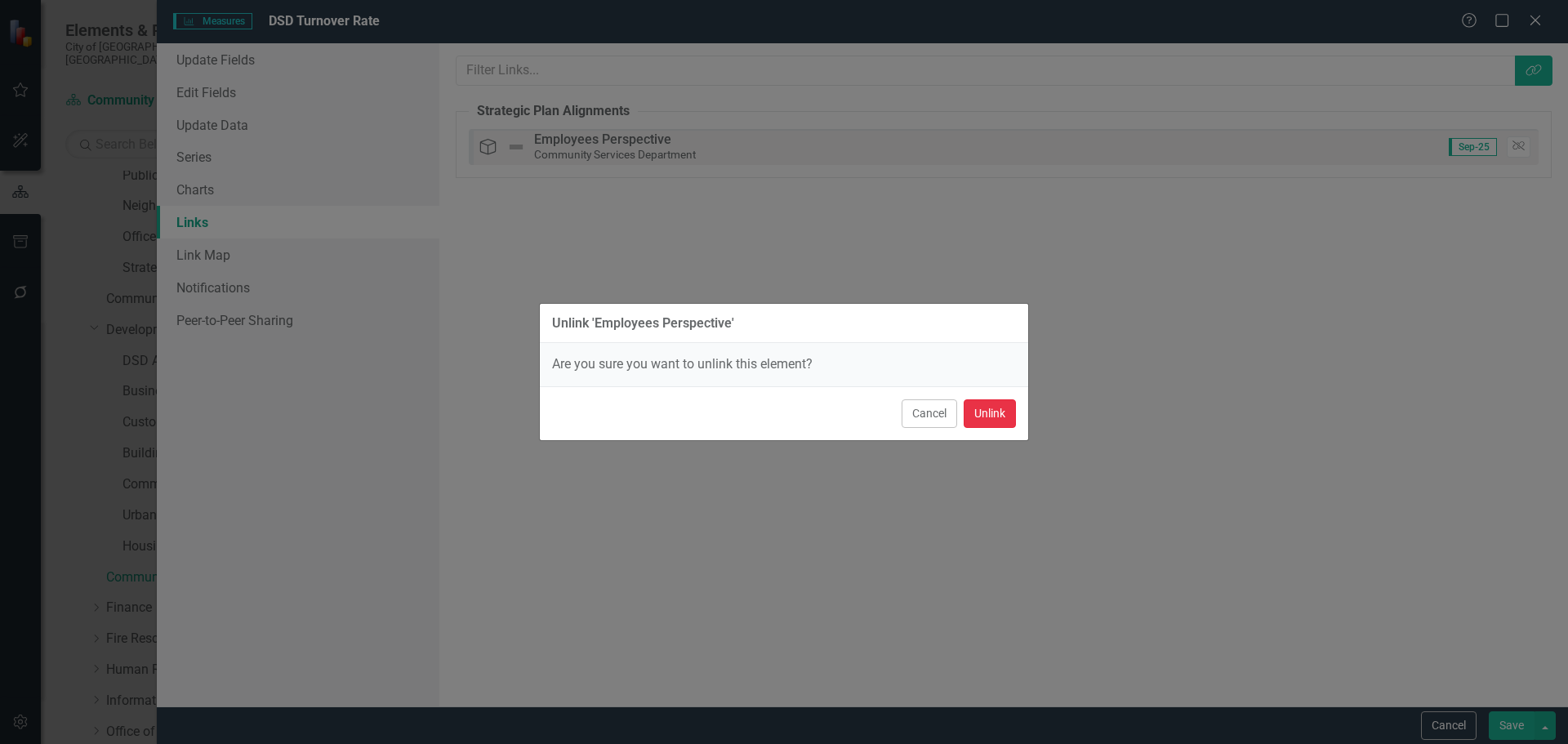
click at [987, 413] on button "Unlink" at bounding box center [989, 414] width 52 height 29
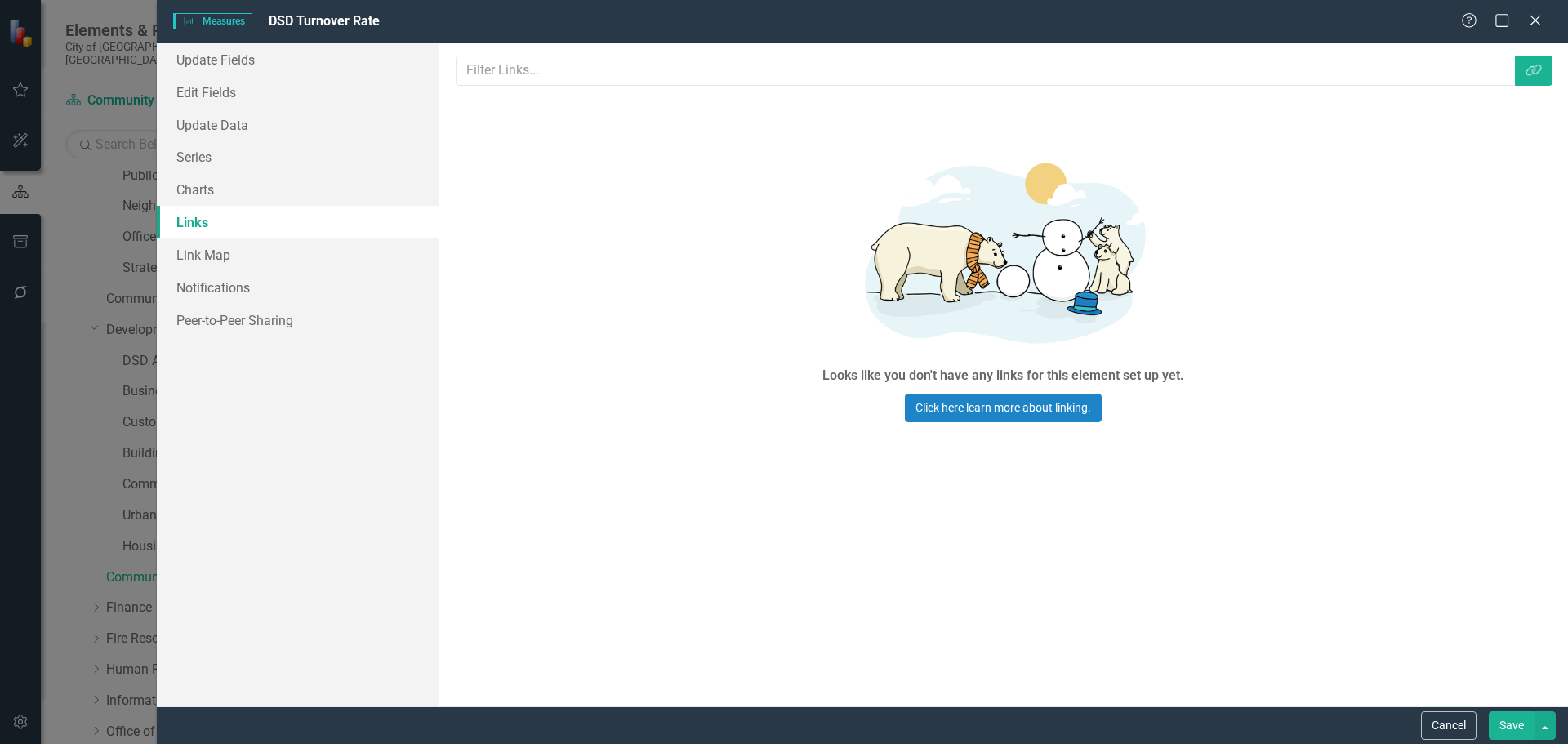
click at [193, 220] on link "Links" at bounding box center [298, 222] width 283 height 32
click at [1537, 72] on icon "Link Tag" at bounding box center [1533, 70] width 16 height 13
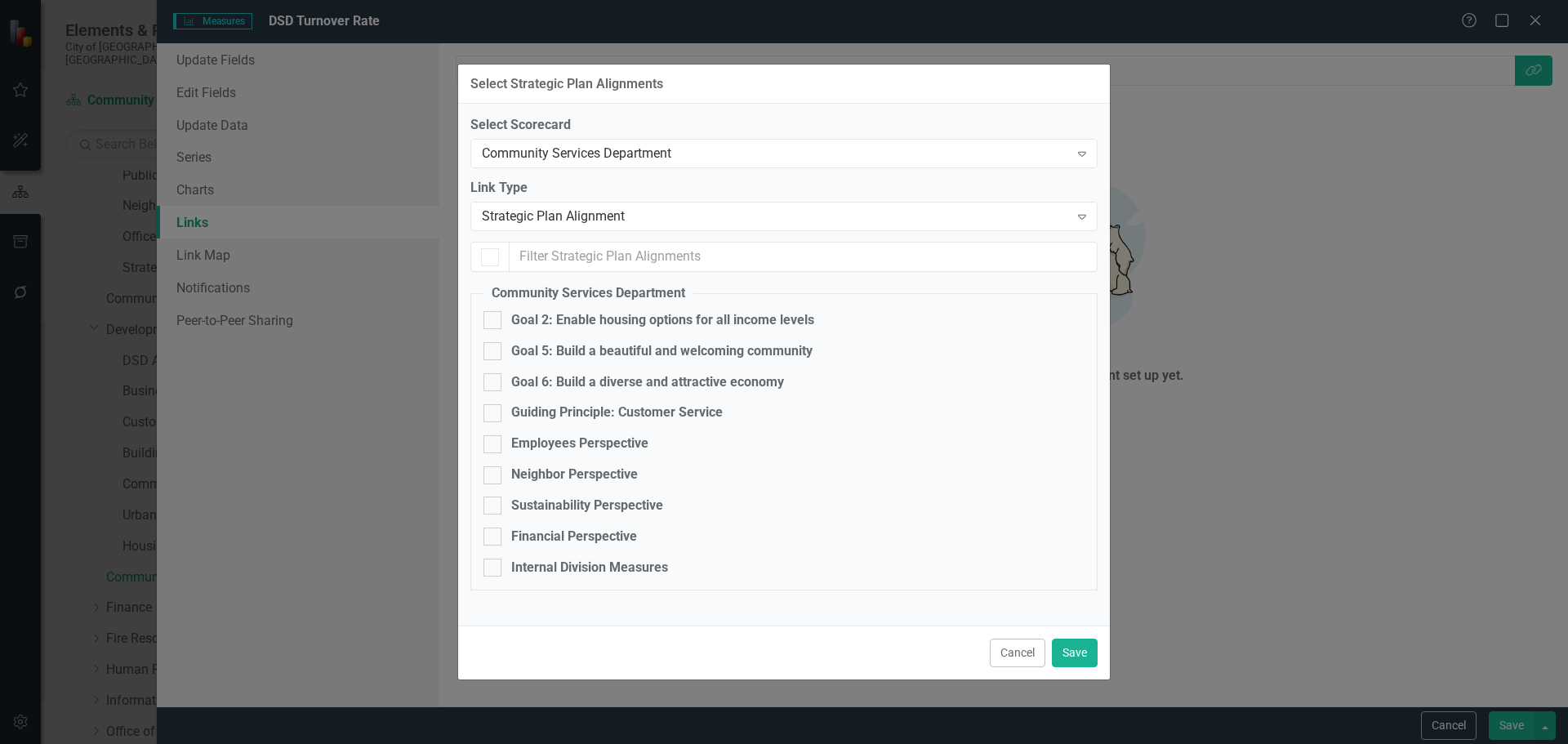
checkbox input "false"
click at [1003, 651] on button "Cancel" at bounding box center [1017, 653] width 55 height 29
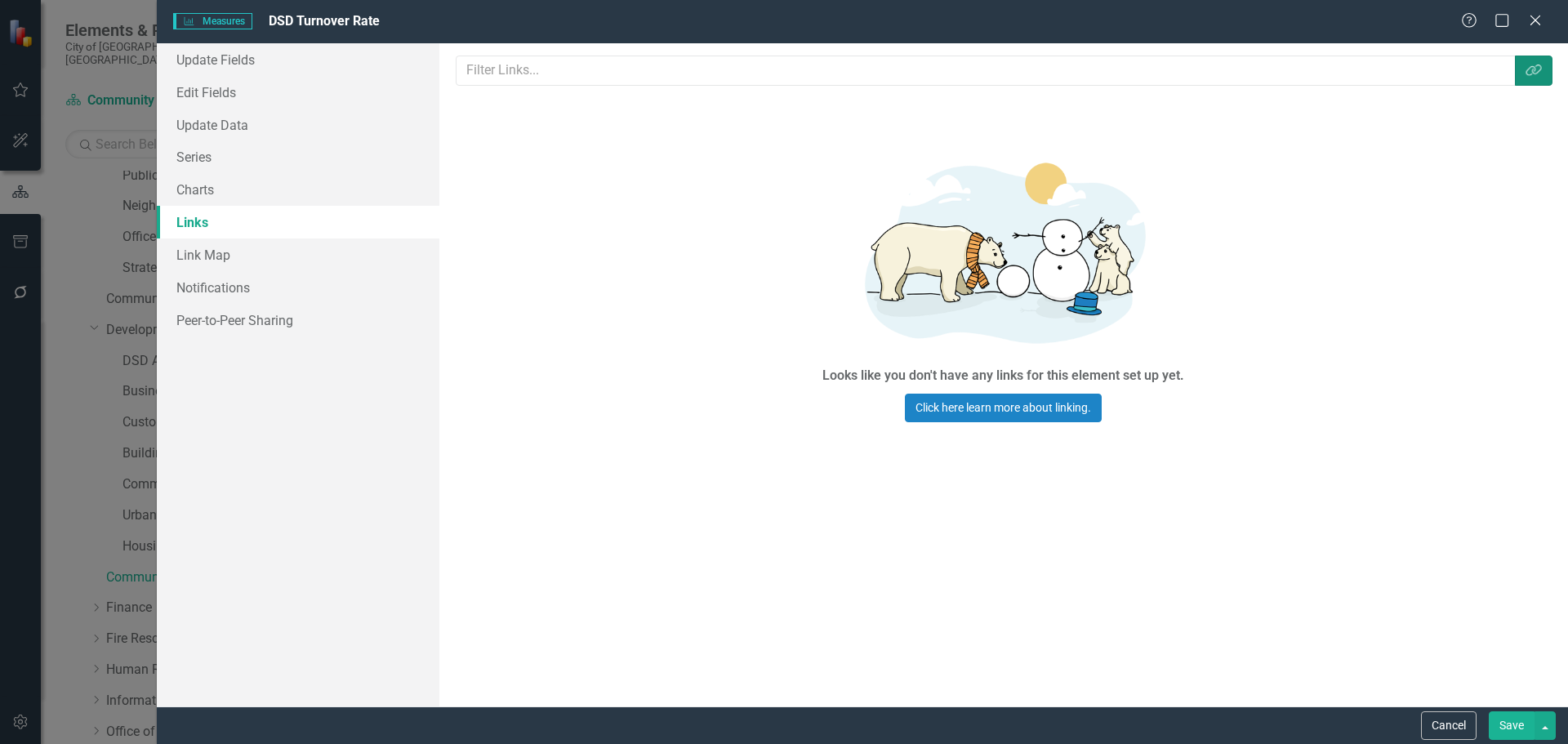
click at [1533, 66] on icon "Link Tag" at bounding box center [1533, 70] width 16 height 13
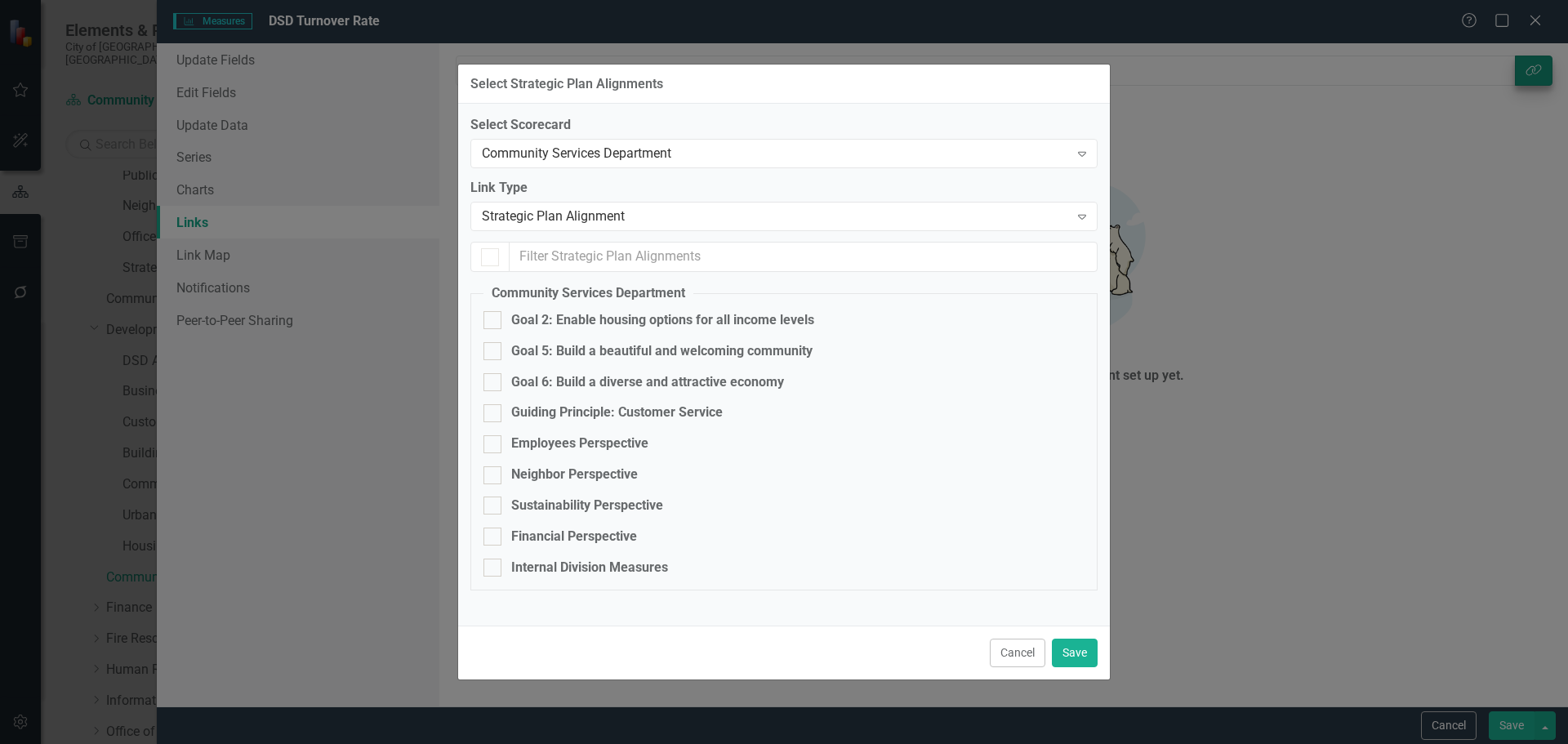
checkbox input "false"
click at [494, 317] on div at bounding box center [492, 319] width 18 height 18
click at [494, 317] on input "Goal 2: Enable housing options for all income levels" at bounding box center [489, 316] width 10 height 10
checkbox input "true"
click at [1070, 647] on button "Save" at bounding box center [1075, 653] width 46 height 29
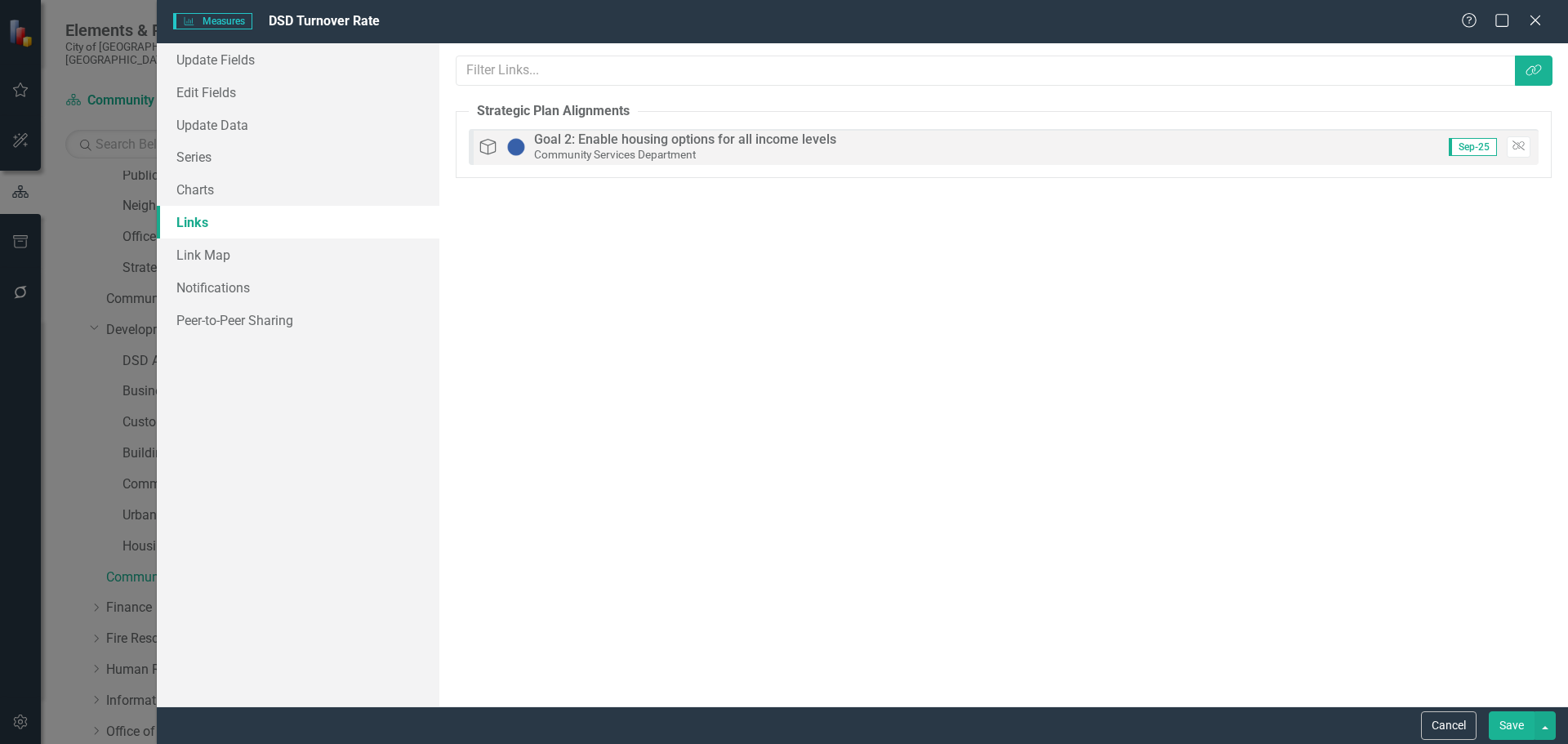
click at [1509, 720] on button "Save" at bounding box center [1512, 725] width 46 height 29
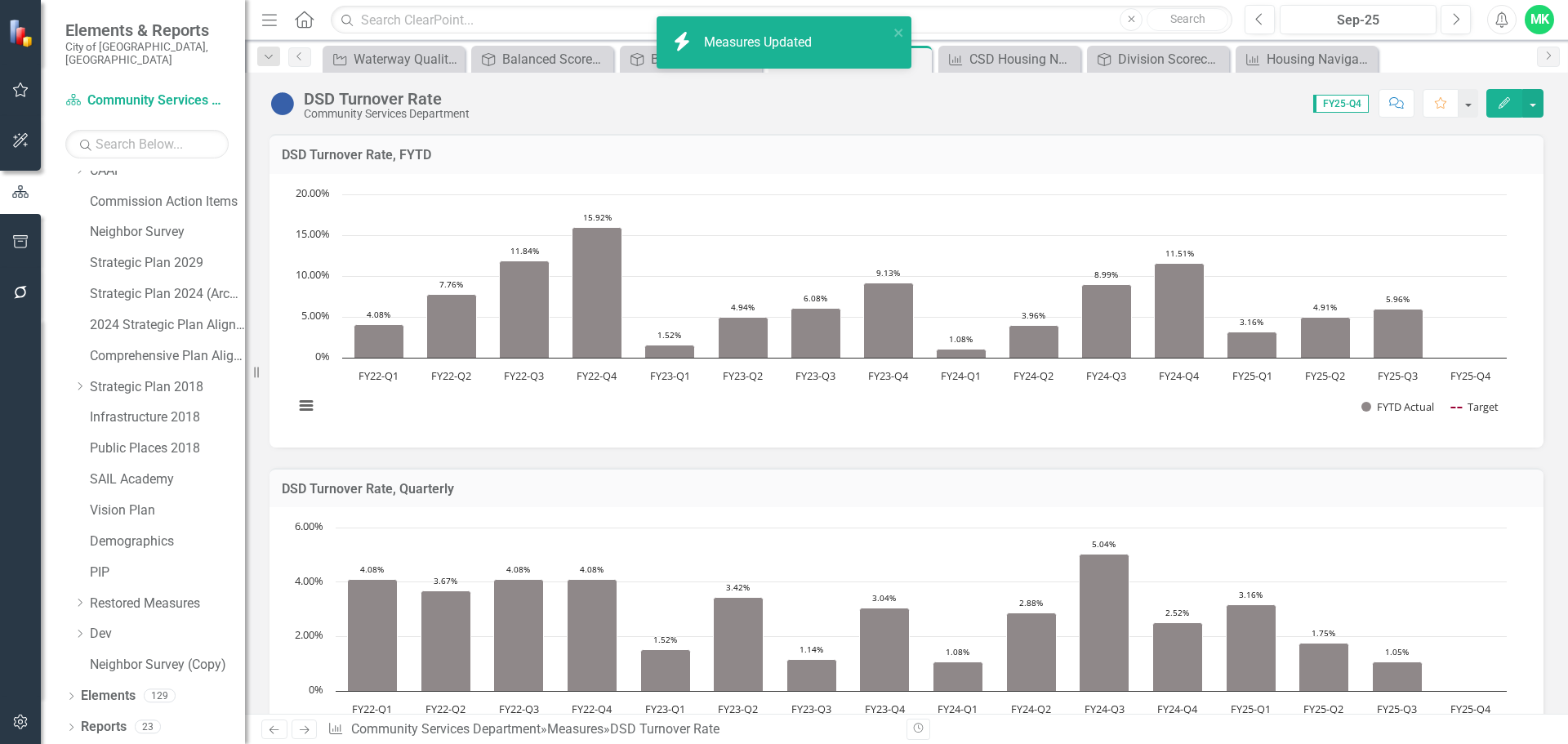
scroll to position [71, 0]
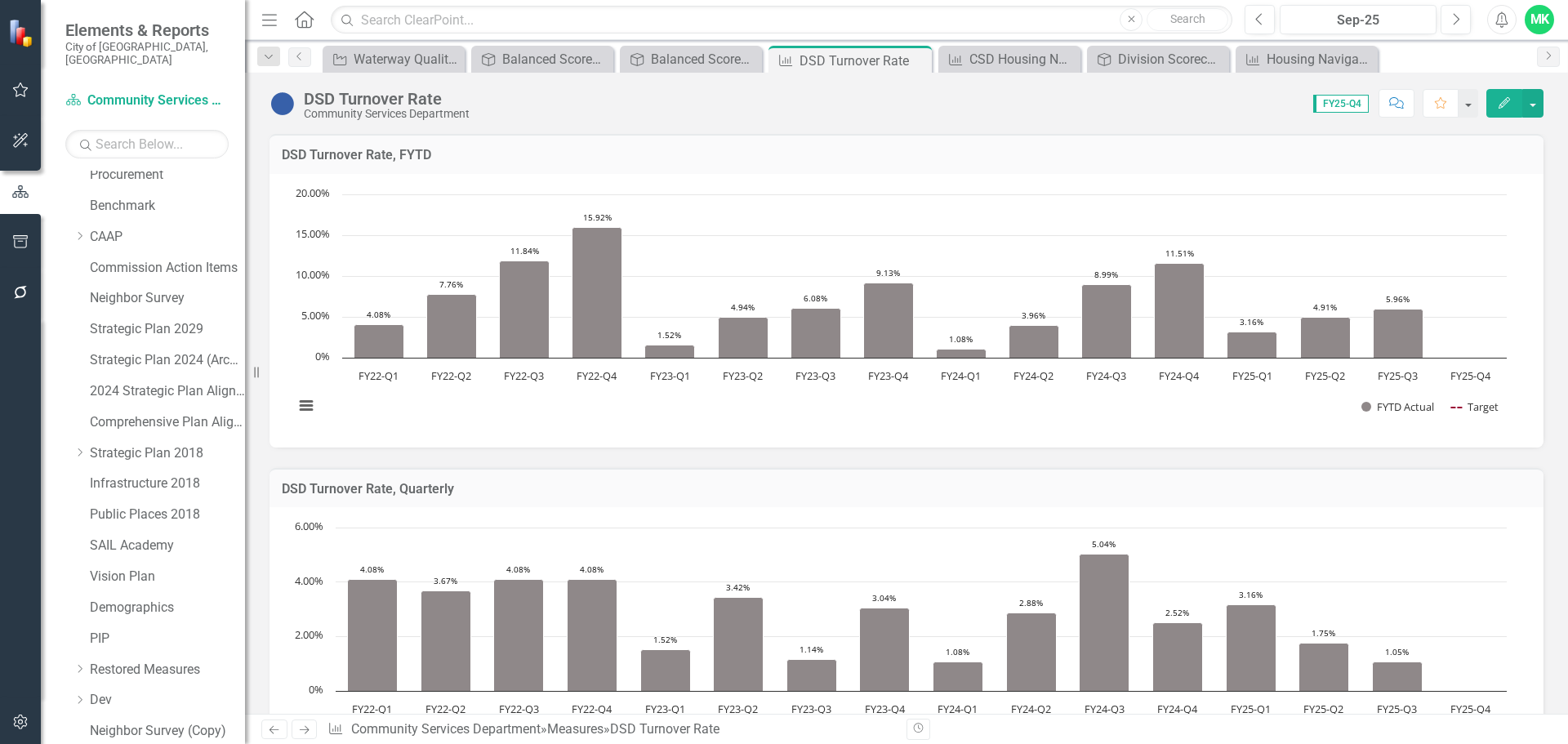
click at [1498, 104] on icon "Edit" at bounding box center [1504, 102] width 14 height 11
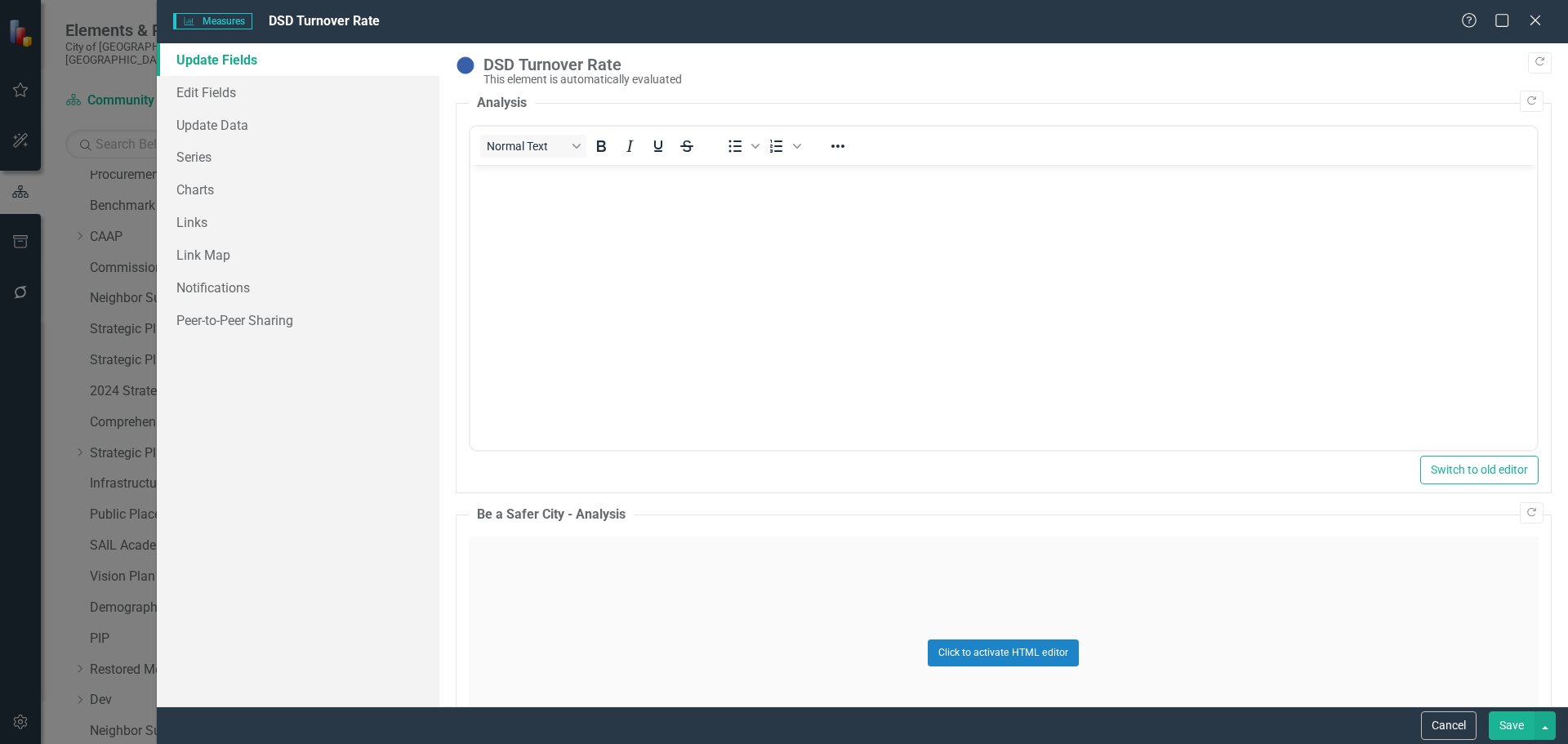
scroll to position [0, 0]
click at [1439, 724] on button "Cancel" at bounding box center [1448, 725] width 55 height 29
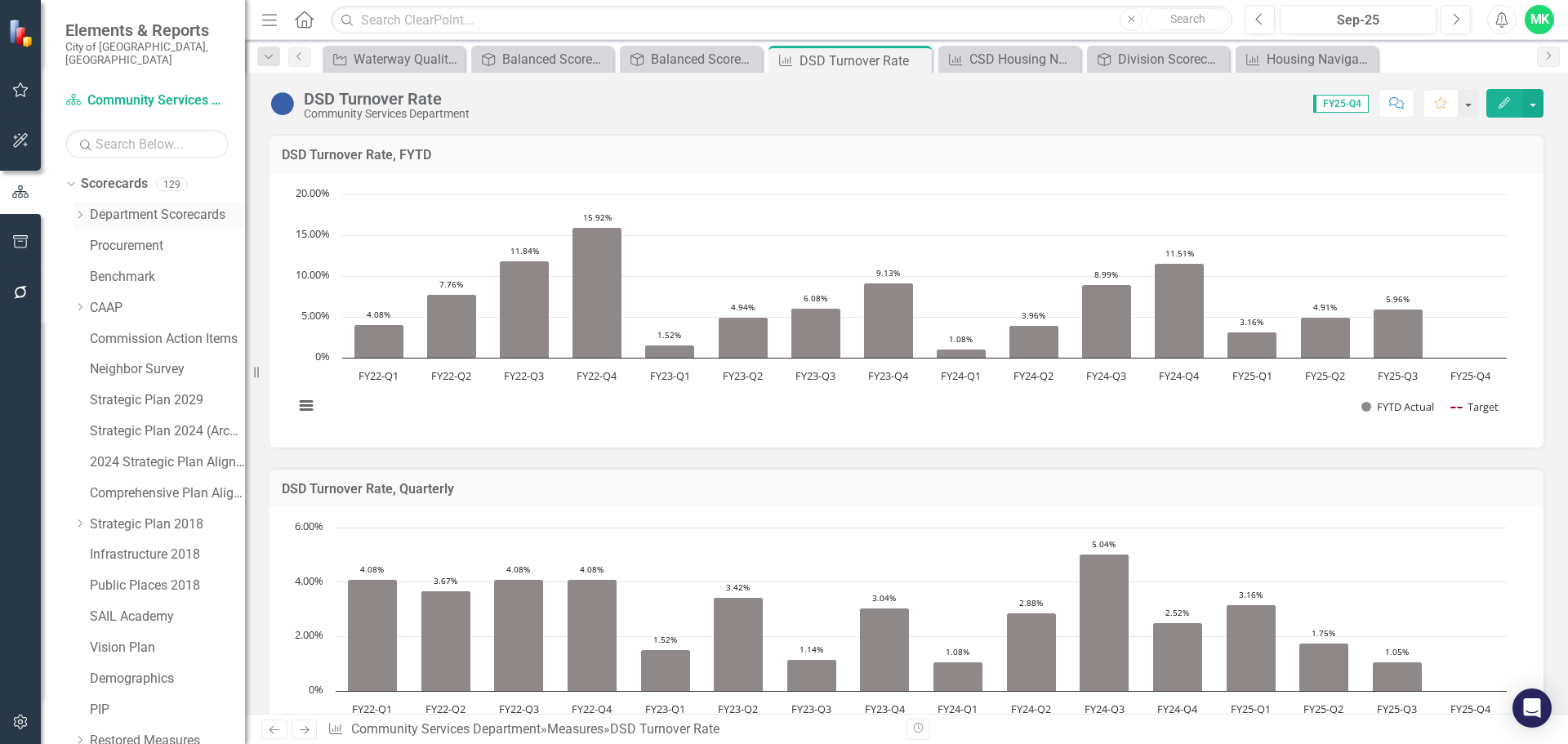
click at [79, 210] on icon at bounding box center [80, 215] width 4 height 9
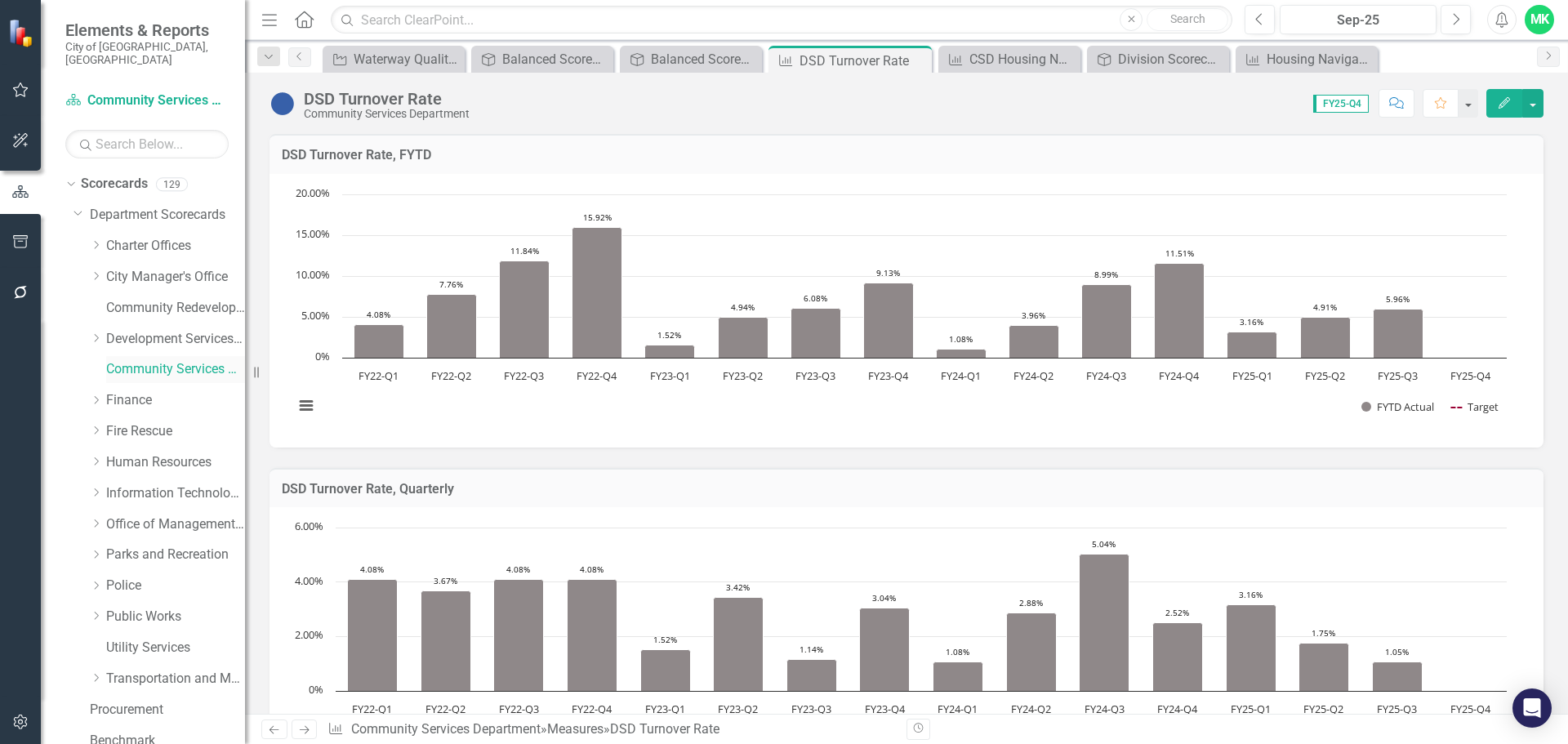
click at [146, 360] on link "Community Services Department" at bounding box center [175, 369] width 139 height 19
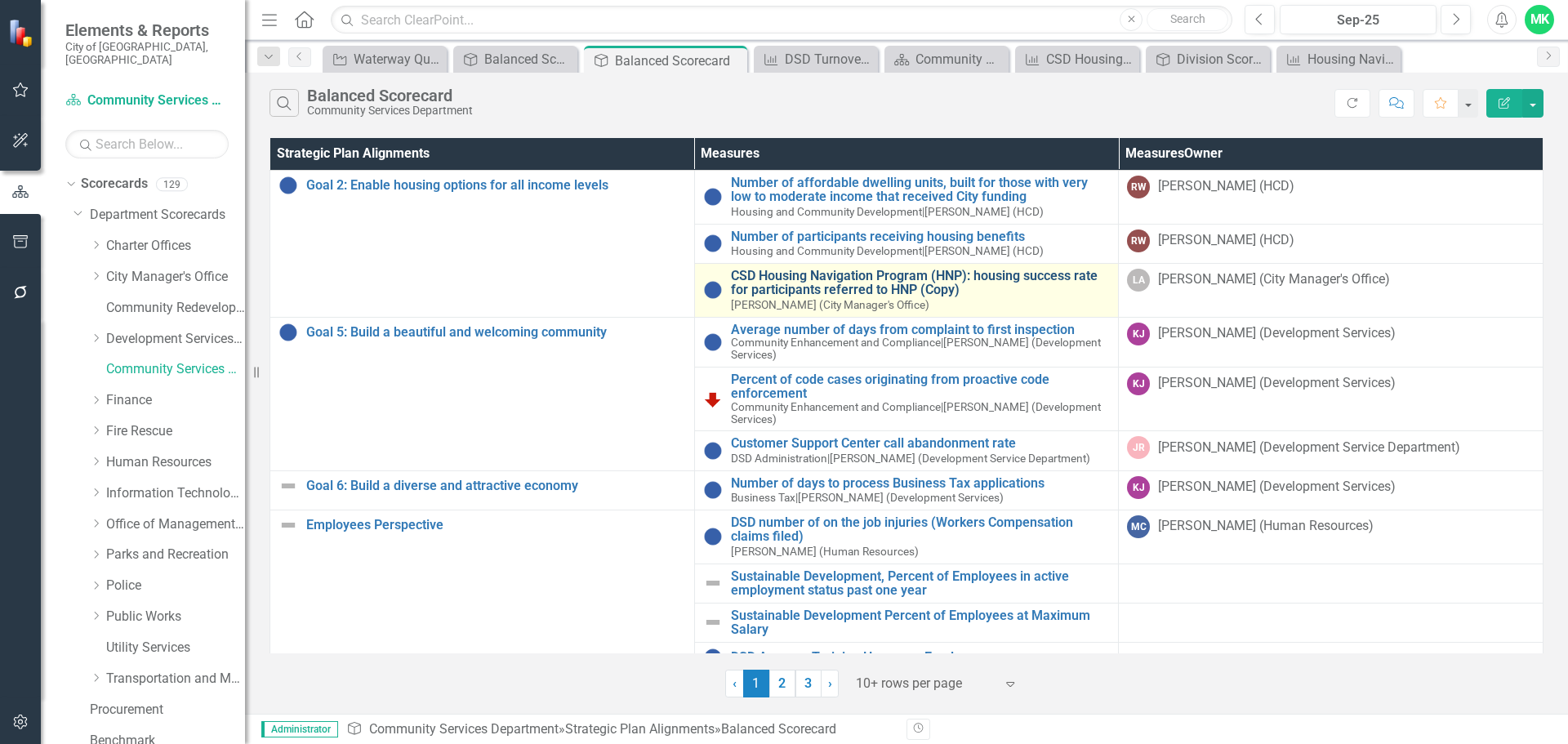
click at [963, 288] on link "CSD Housing Navigation Program (HNP): housing success rate for participants ref…" at bounding box center [921, 283] width 380 height 29
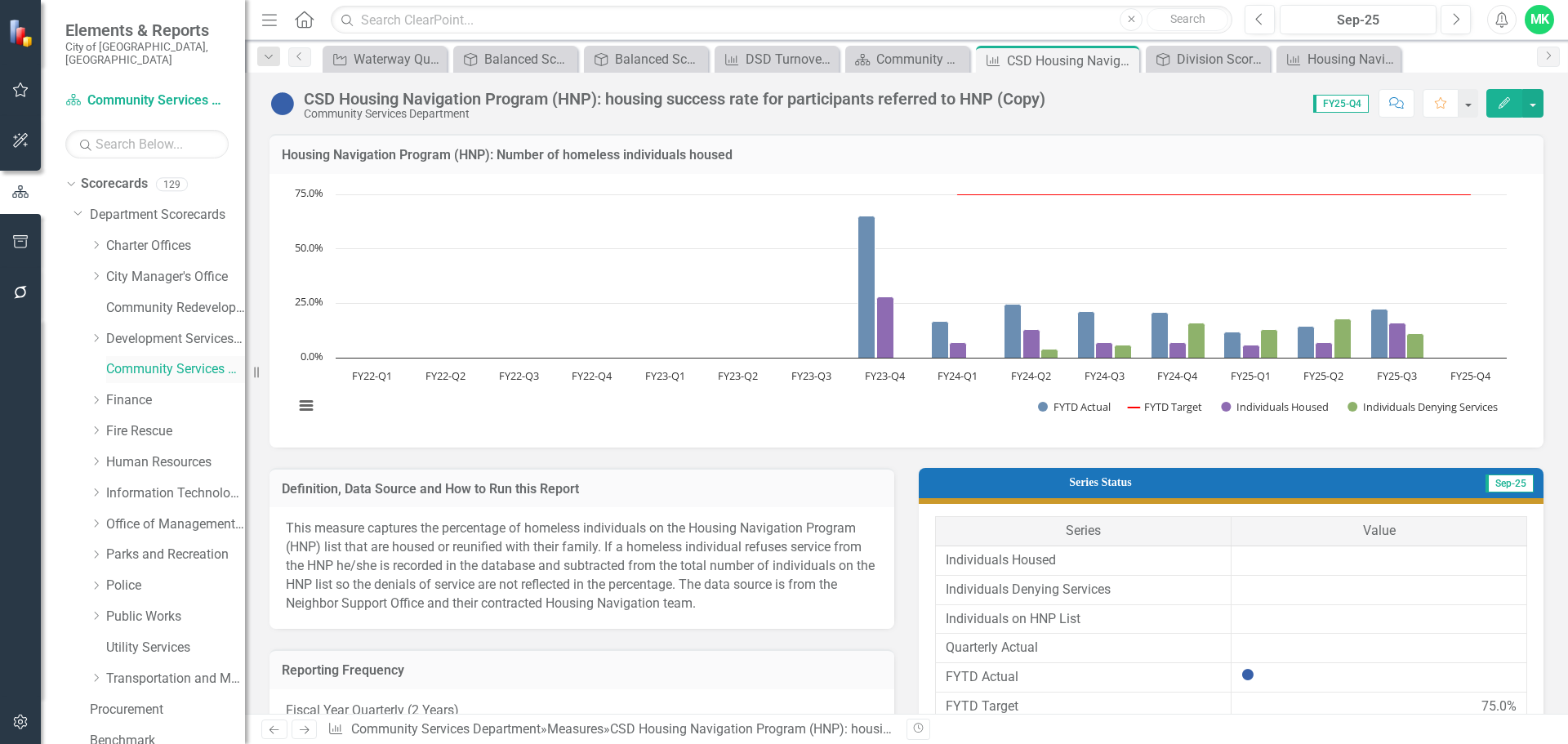
click at [173, 360] on link "Community Services Department" at bounding box center [175, 369] width 139 height 19
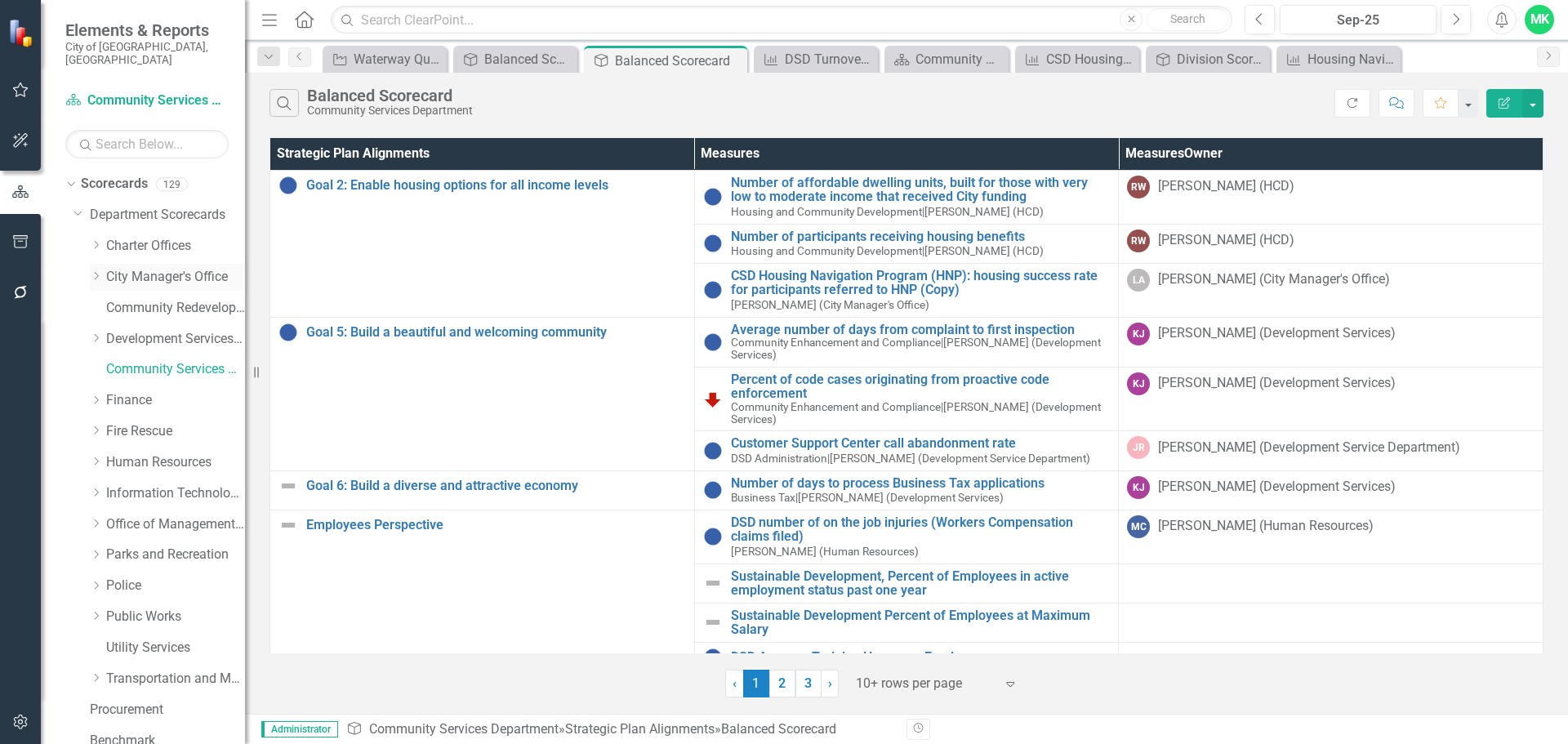
click at [95, 271] on icon "Dropdown" at bounding box center [95, 276] width 12 height 10
click at [148, 360] on link "Neighbor Support" at bounding box center [184, 369] width 123 height 19
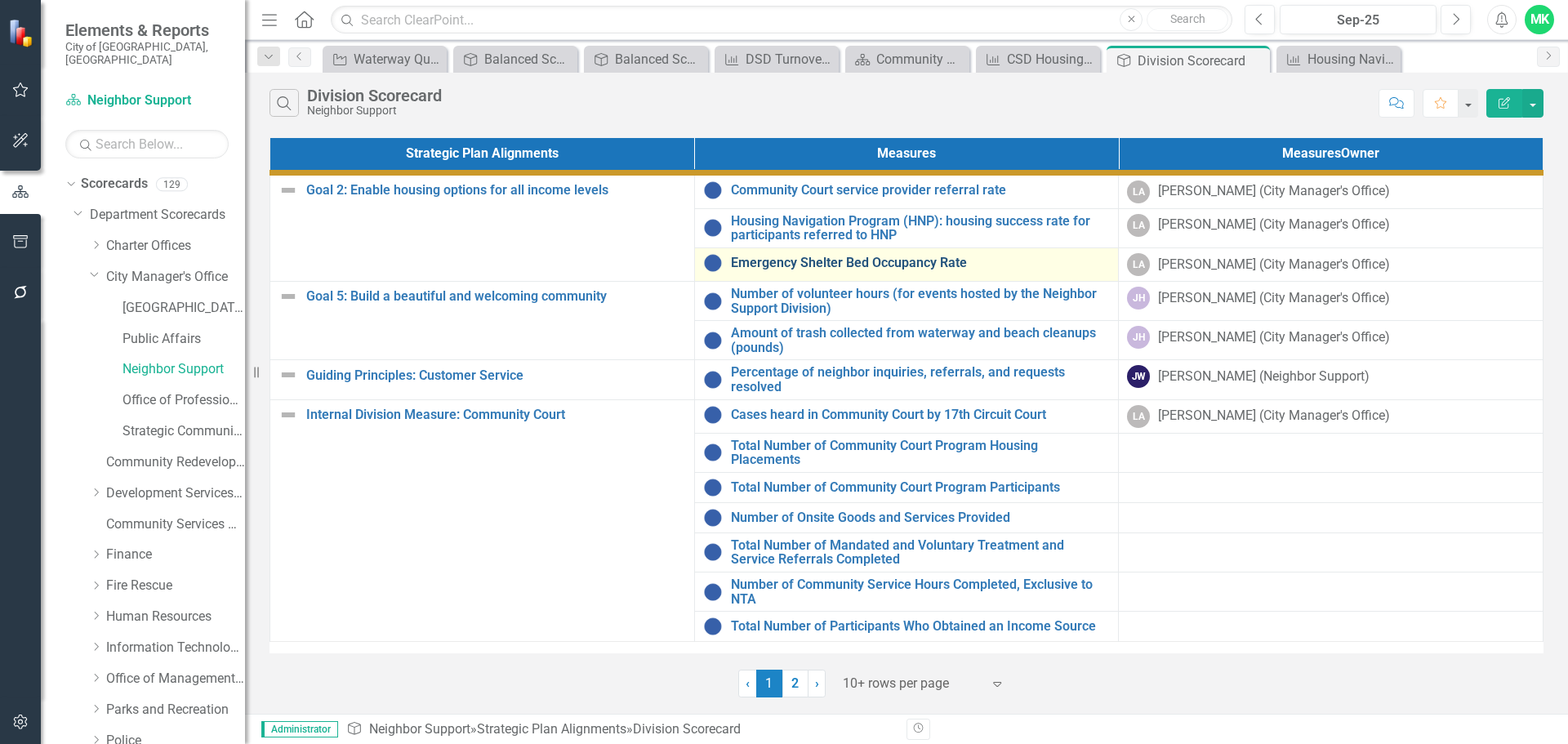
click at [838, 261] on link "Emergency Shelter Bed Occupancy Rate" at bounding box center [921, 262] width 380 height 14
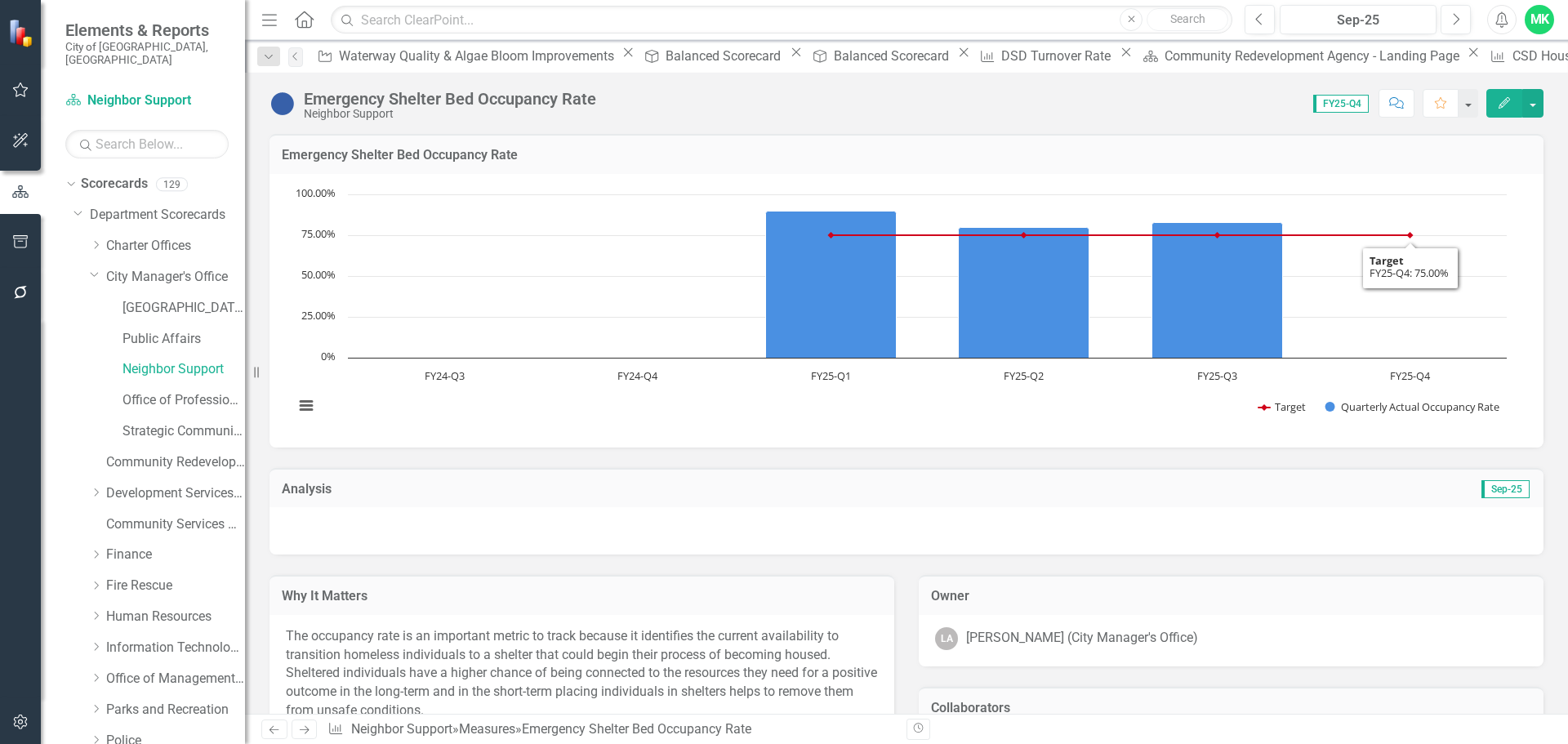
click at [1503, 102] on icon "Edit" at bounding box center [1504, 102] width 14 height 11
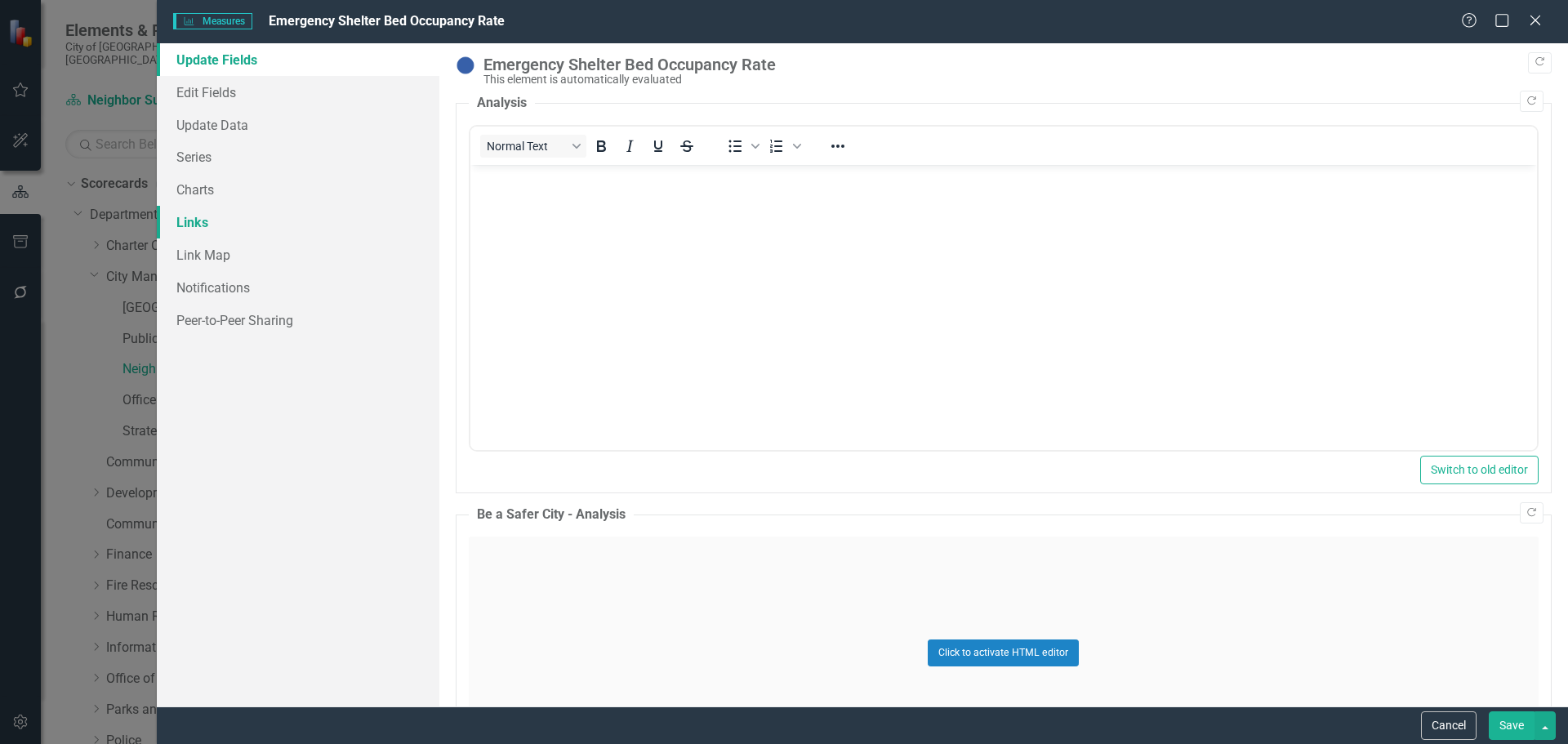
click at [192, 225] on link "Links" at bounding box center [298, 222] width 283 height 32
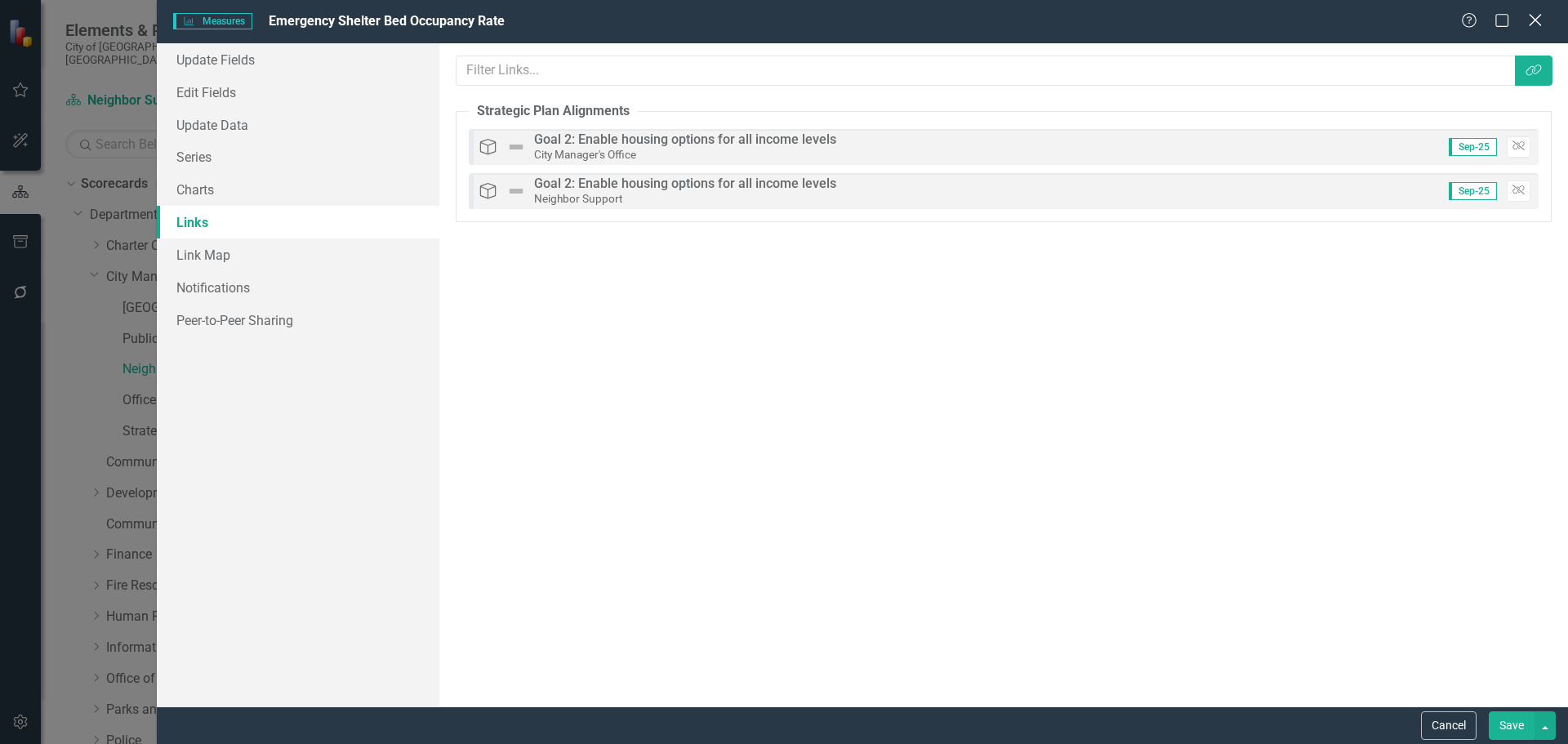
click at [1531, 18] on icon "Close" at bounding box center [1535, 20] width 20 height 15
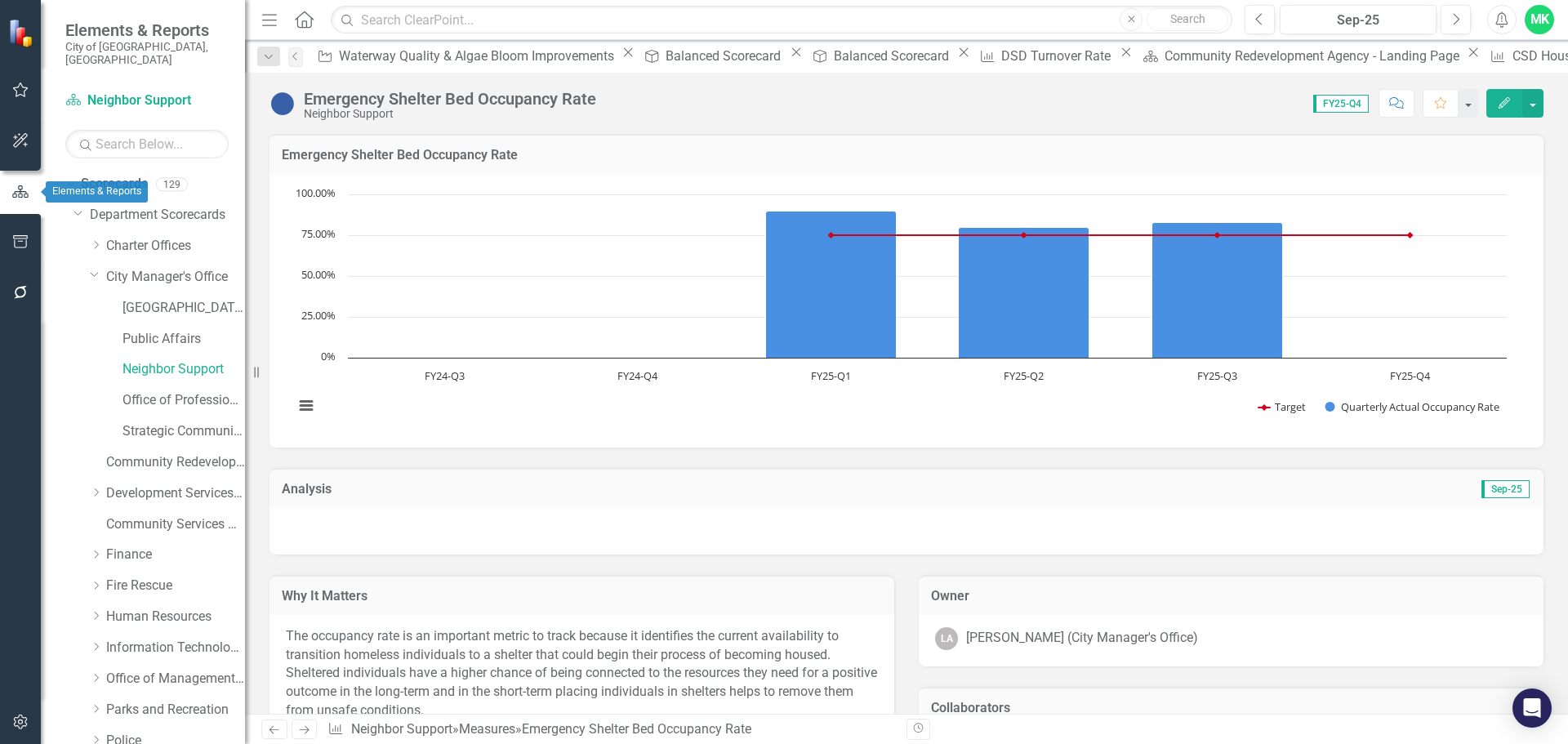
click at [17, 192] on icon "button" at bounding box center [20, 192] width 18 height 14
click at [19, 190] on icon "button" at bounding box center [20, 192] width 18 height 14
click at [94, 268] on icon "Dropdown" at bounding box center [95, 274] width 10 height 12
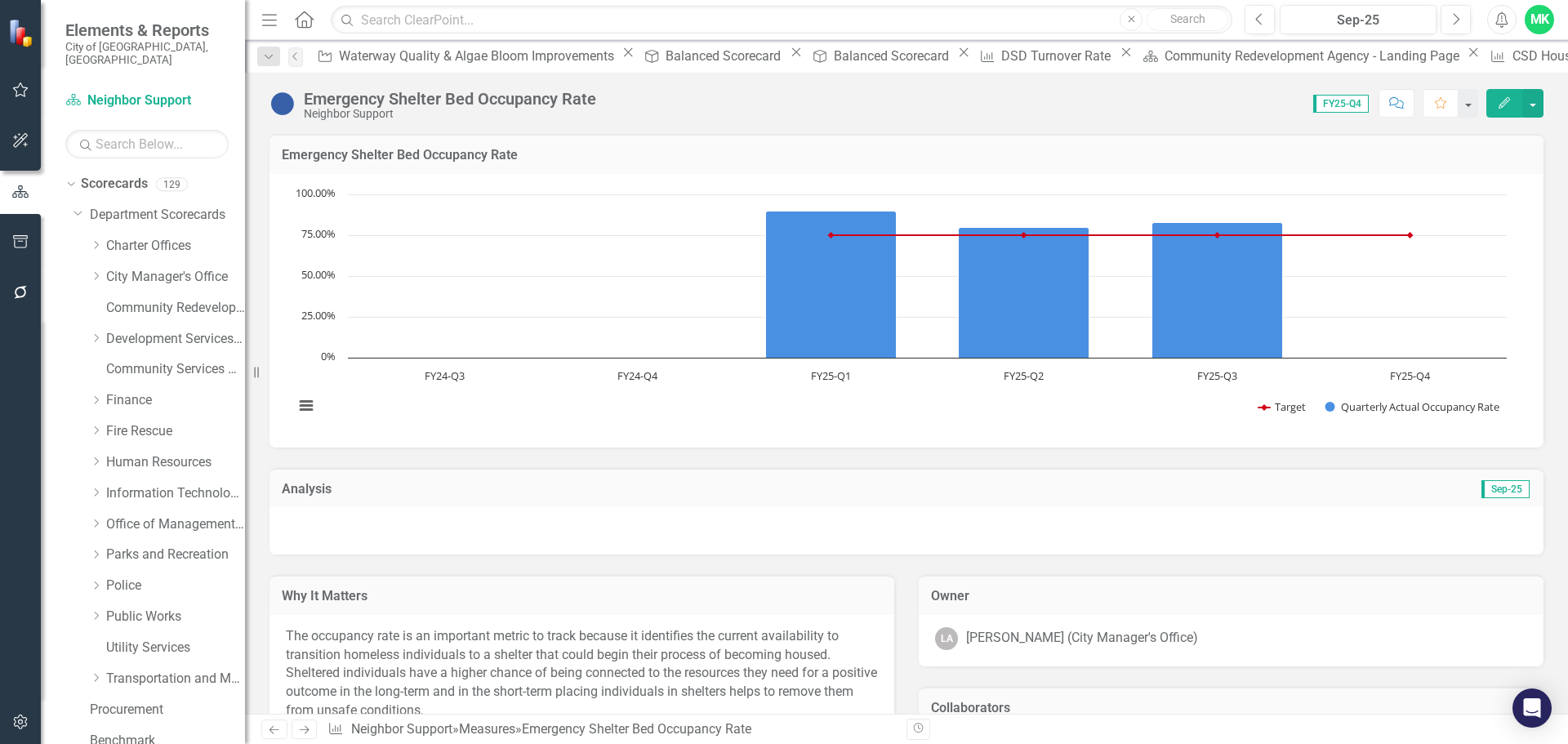
click at [17, 196] on icon "button" at bounding box center [20, 192] width 18 height 14
click at [158, 268] on link "City Manager's Office" at bounding box center [175, 278] width 139 height 19
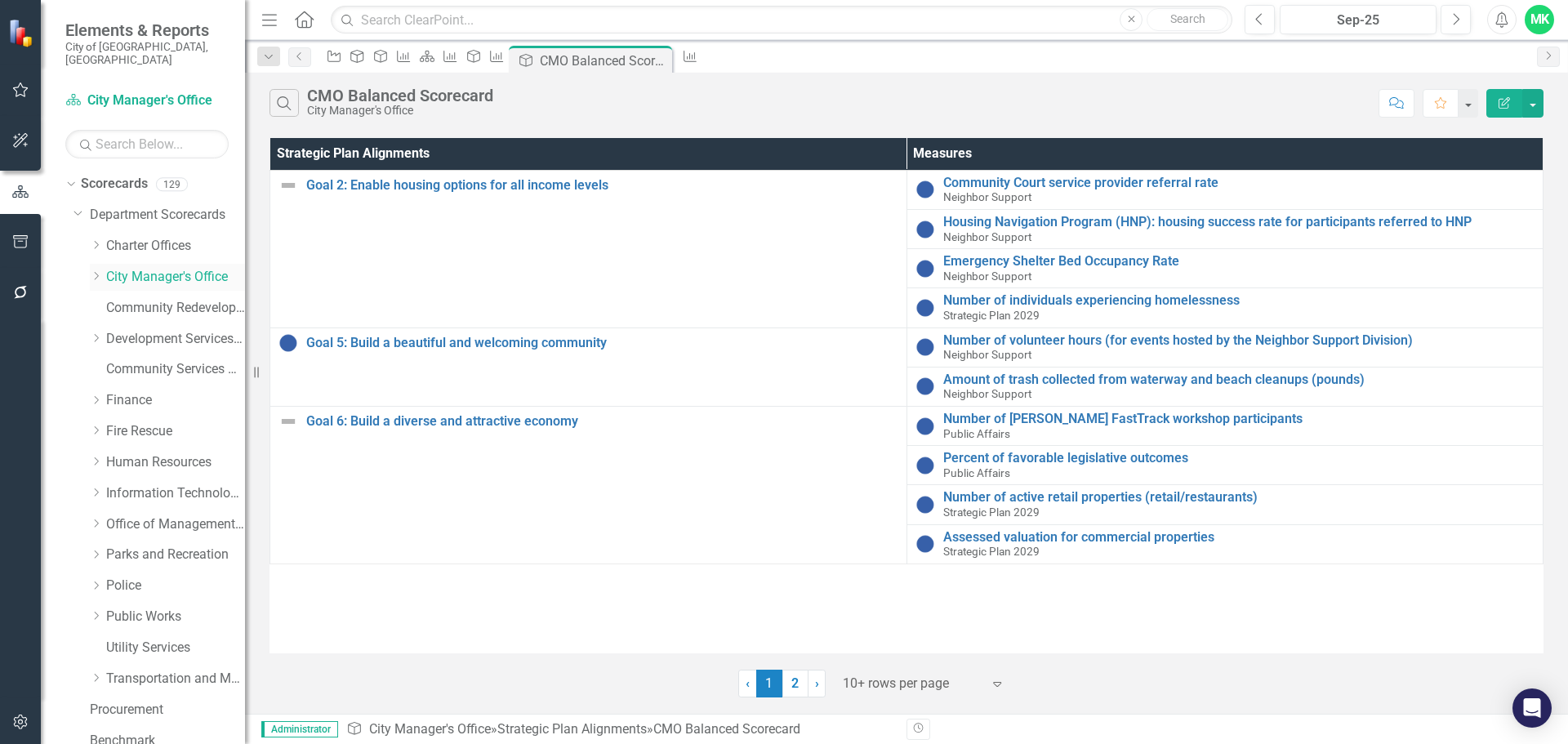
click at [158, 268] on link "City Manager's Office" at bounding box center [175, 278] width 139 height 19
click at [21, 194] on icon "button" at bounding box center [20, 192] width 16 height 12
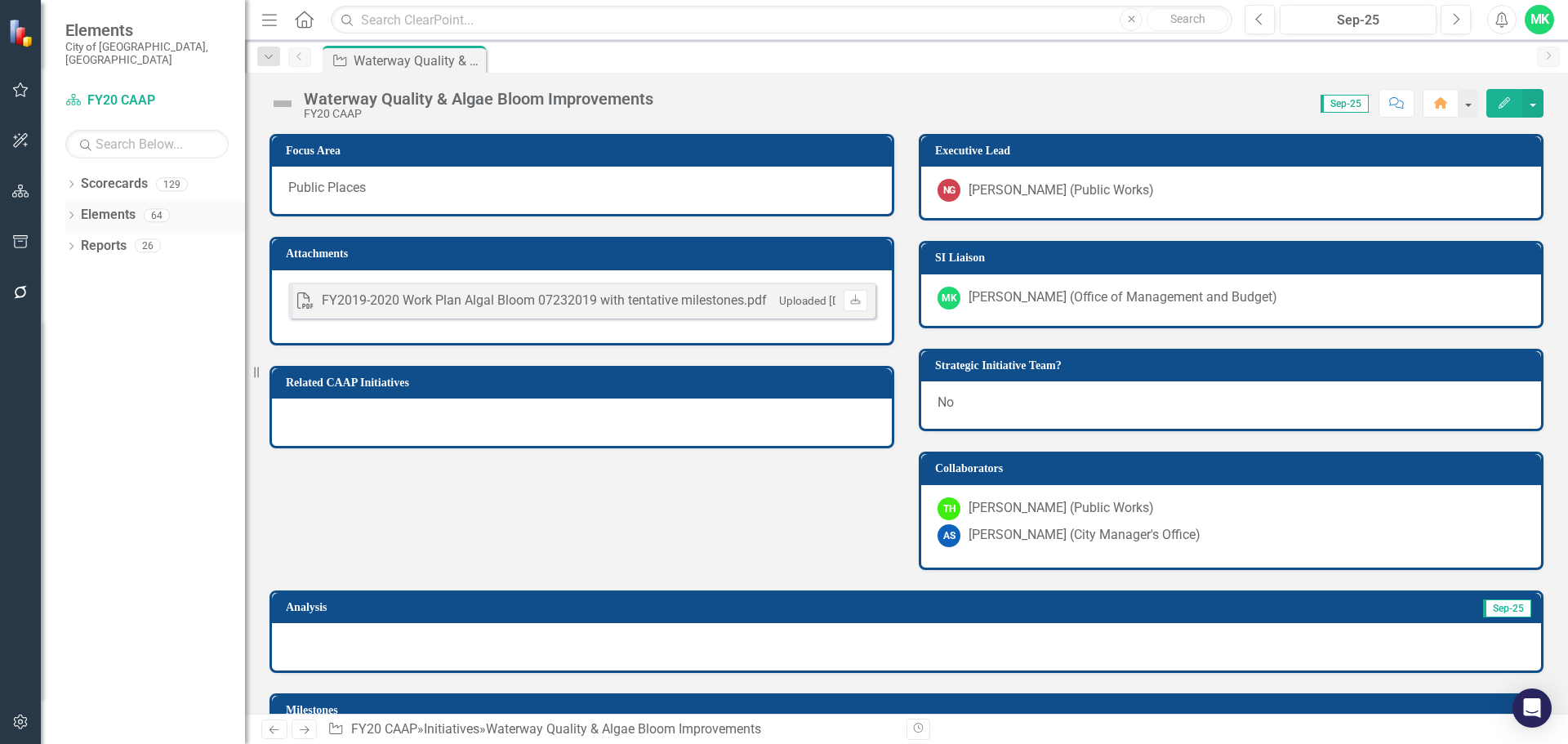
click at [69, 212] on icon "Dropdown" at bounding box center [71, 216] width 11 height 9
click at [69, 209] on icon "Dropdown" at bounding box center [69, 214] width 9 height 11
click at [72, 180] on div "Dropdown" at bounding box center [71, 186] width 11 height 14
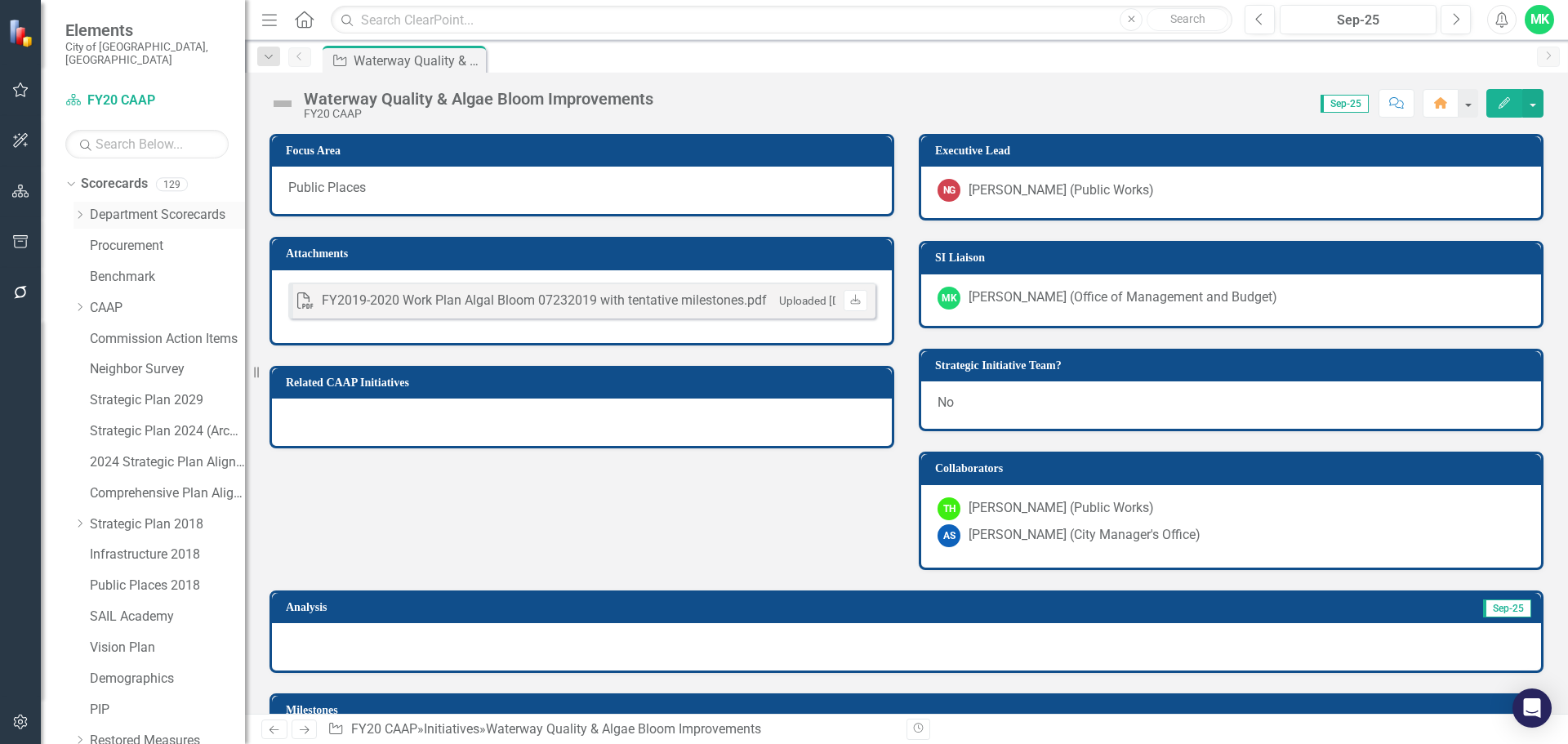
click at [83, 209] on icon "Dropdown" at bounding box center [79, 215] width 12 height 10
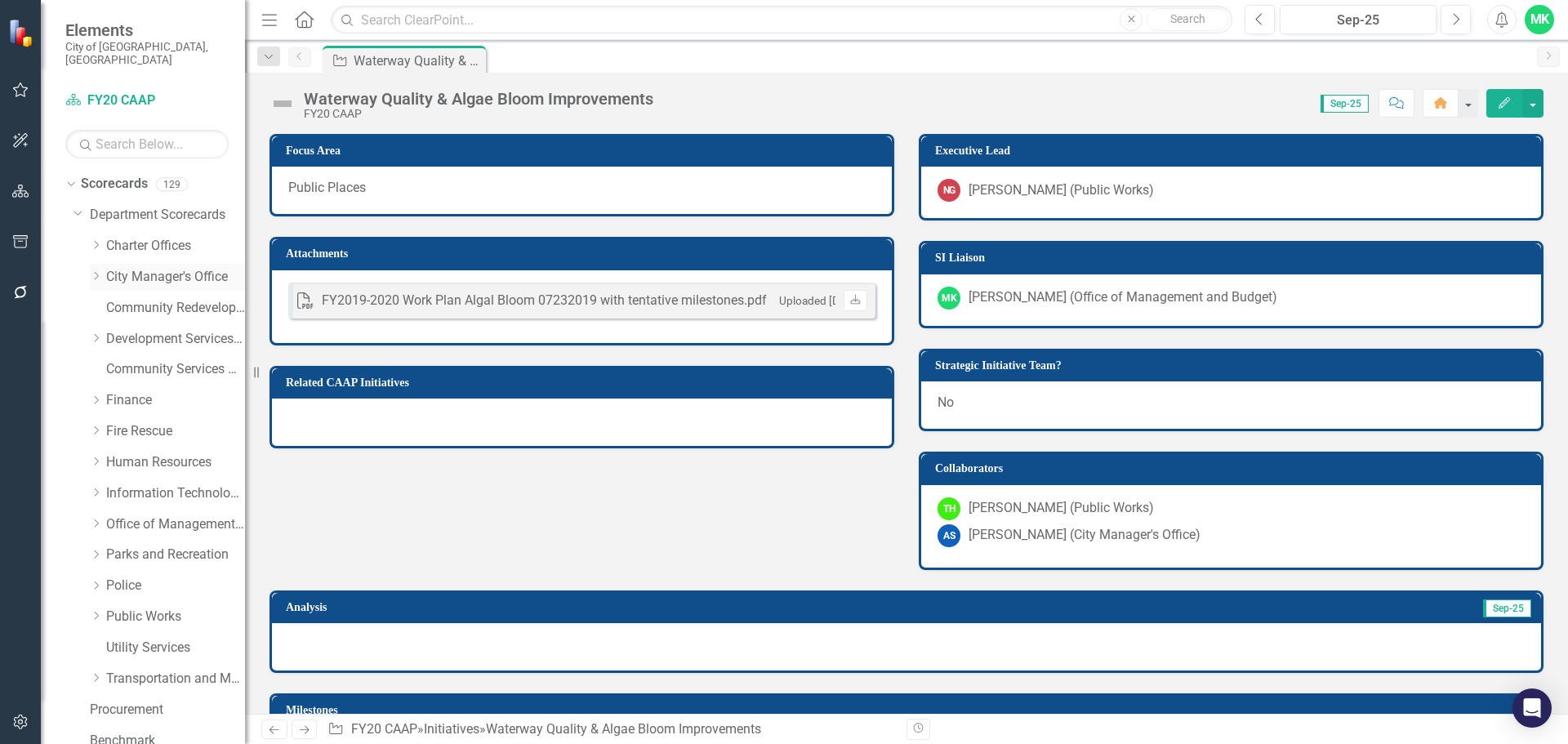
click at [148, 268] on link "City Manager's Office" at bounding box center [175, 278] width 139 height 19
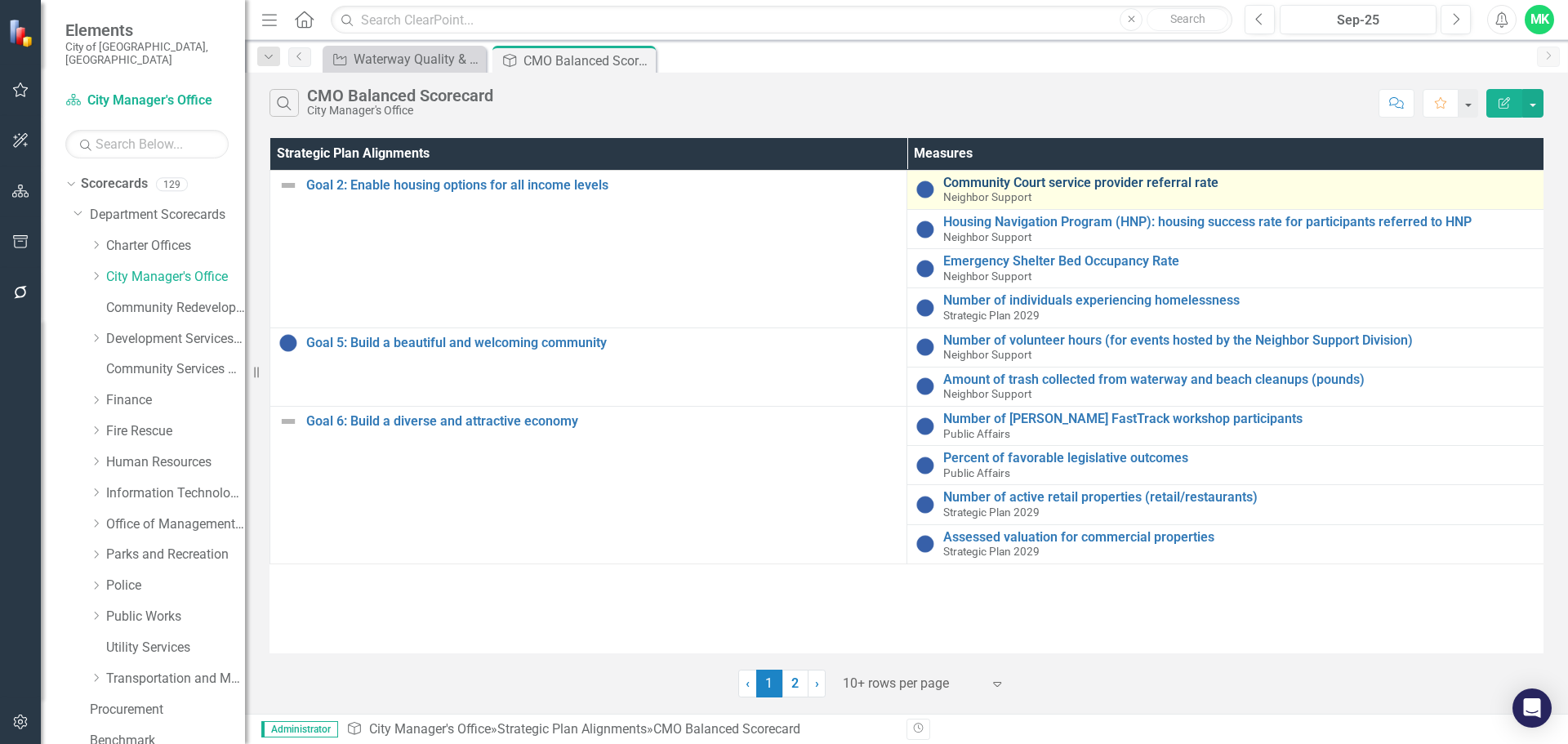
click at [1019, 183] on link "Community Court service provider referral rate" at bounding box center [1238, 182] width 592 height 14
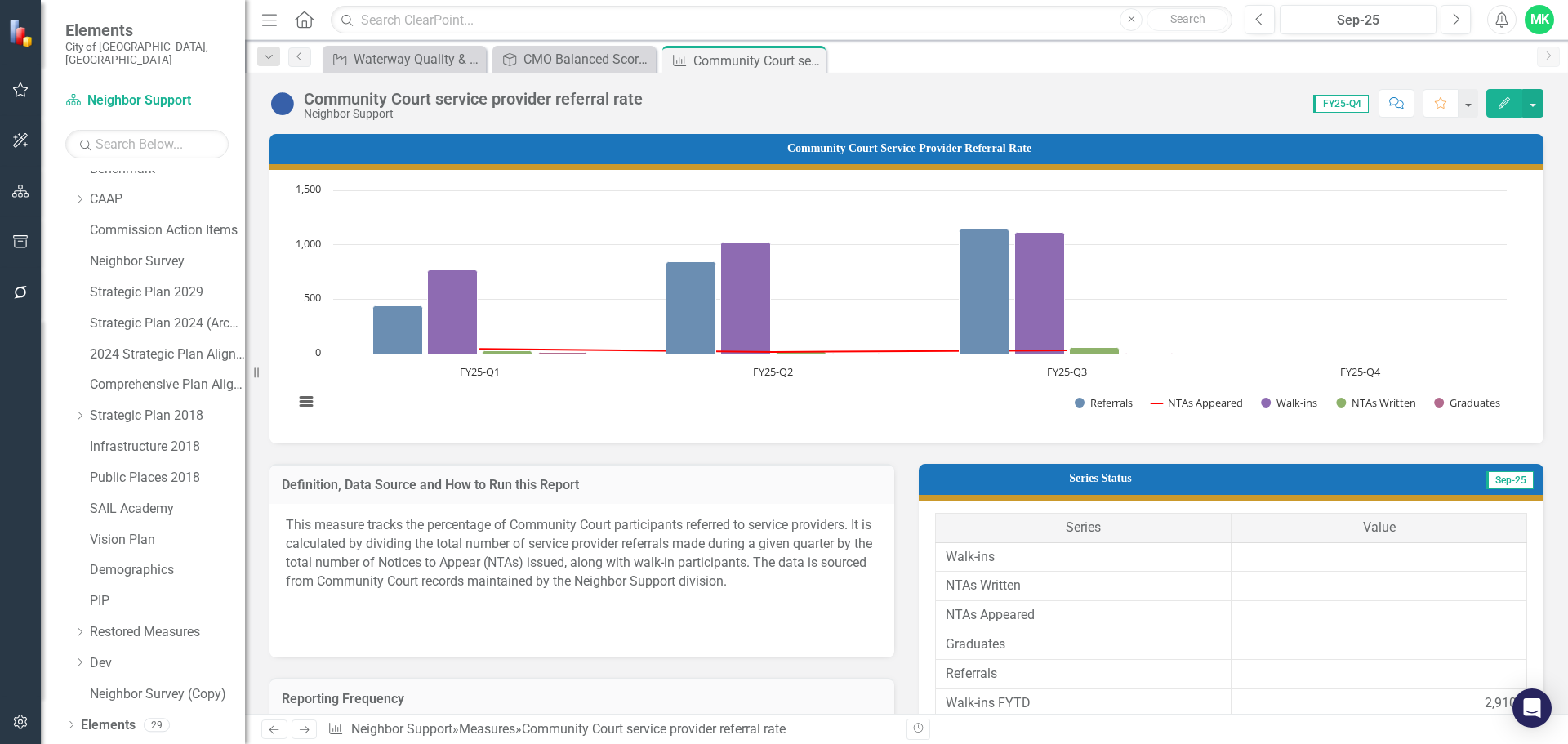
scroll to position [587, 0]
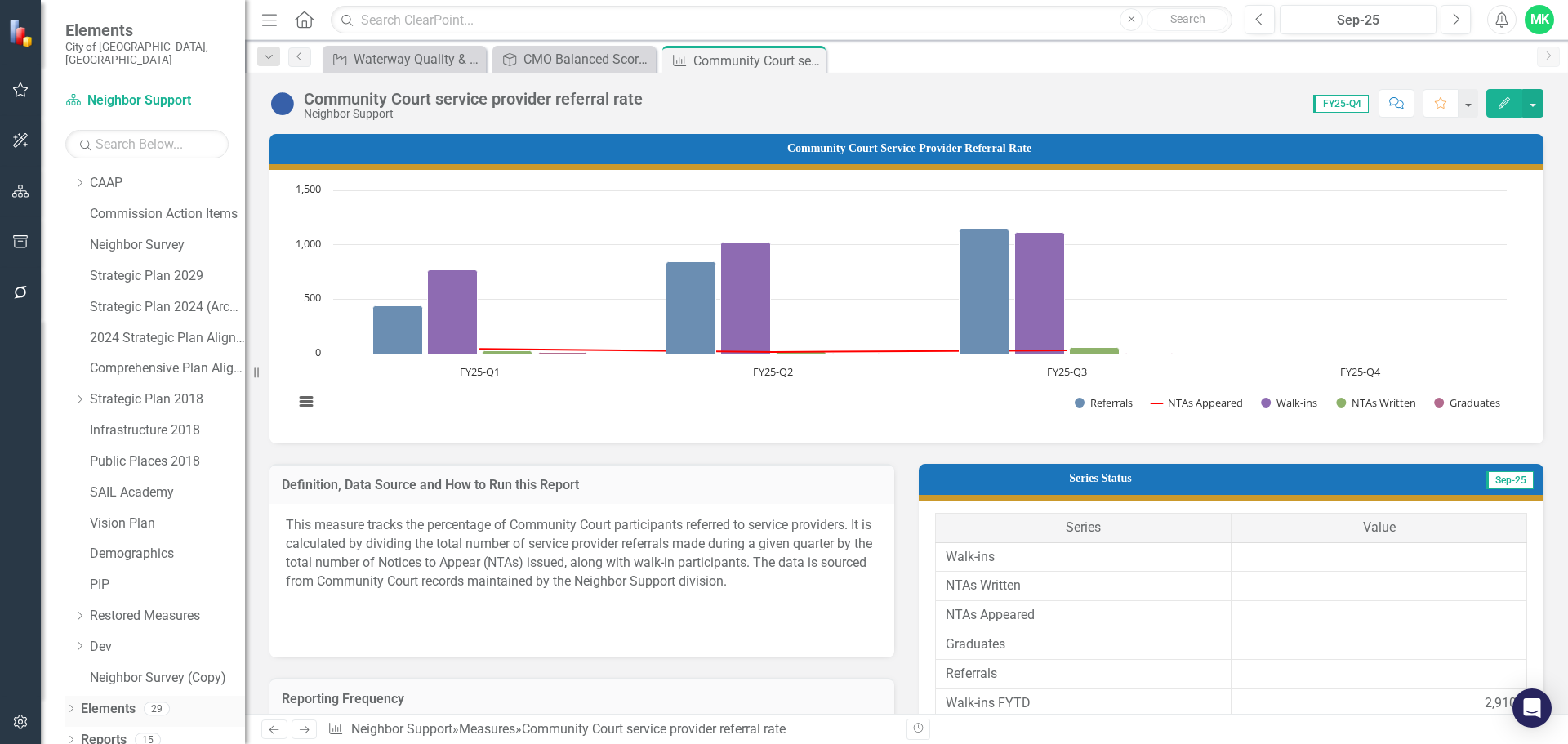
click at [102, 700] on link "Elements" at bounding box center [108, 709] width 55 height 19
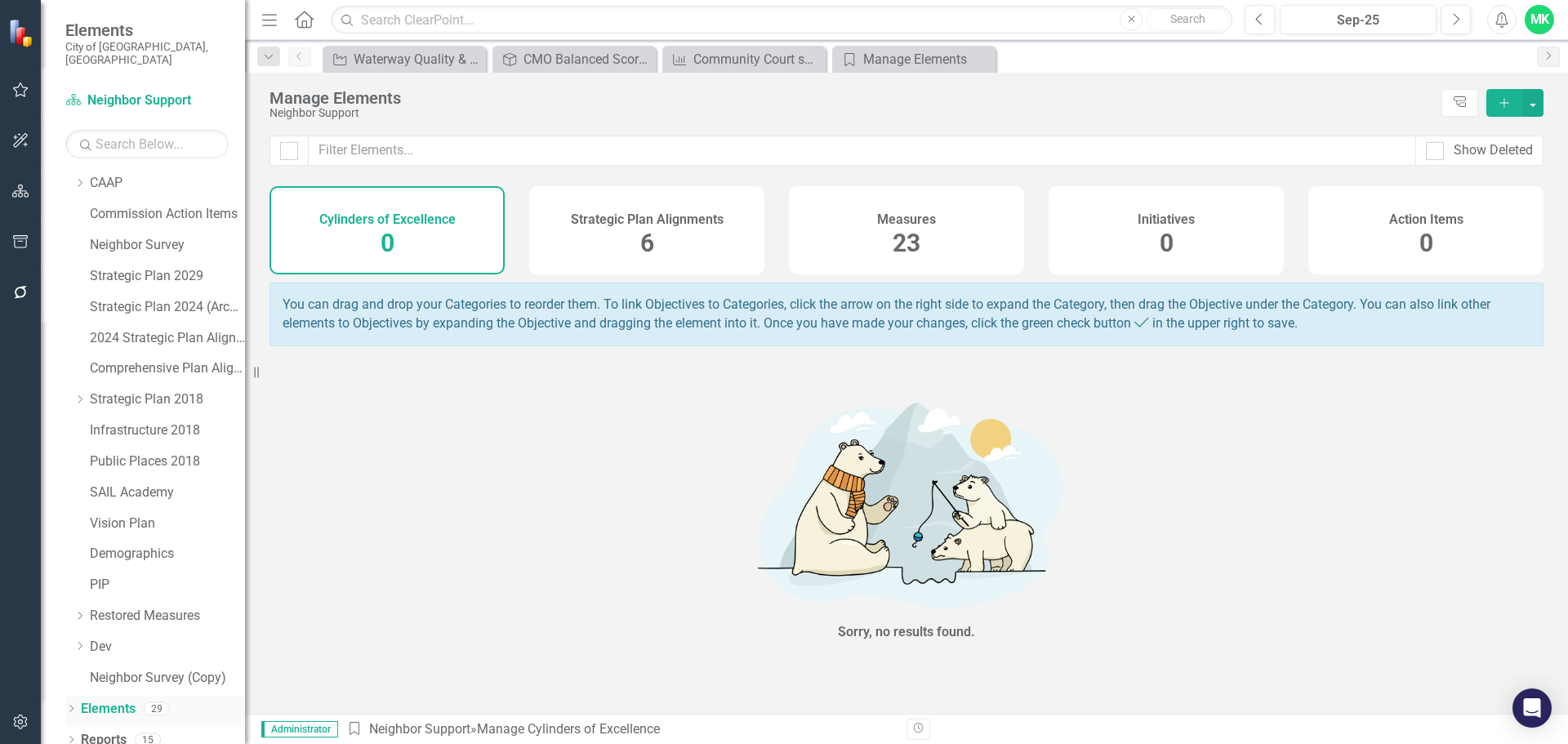
click at [69, 705] on icon "Dropdown" at bounding box center [71, 709] width 11 height 9
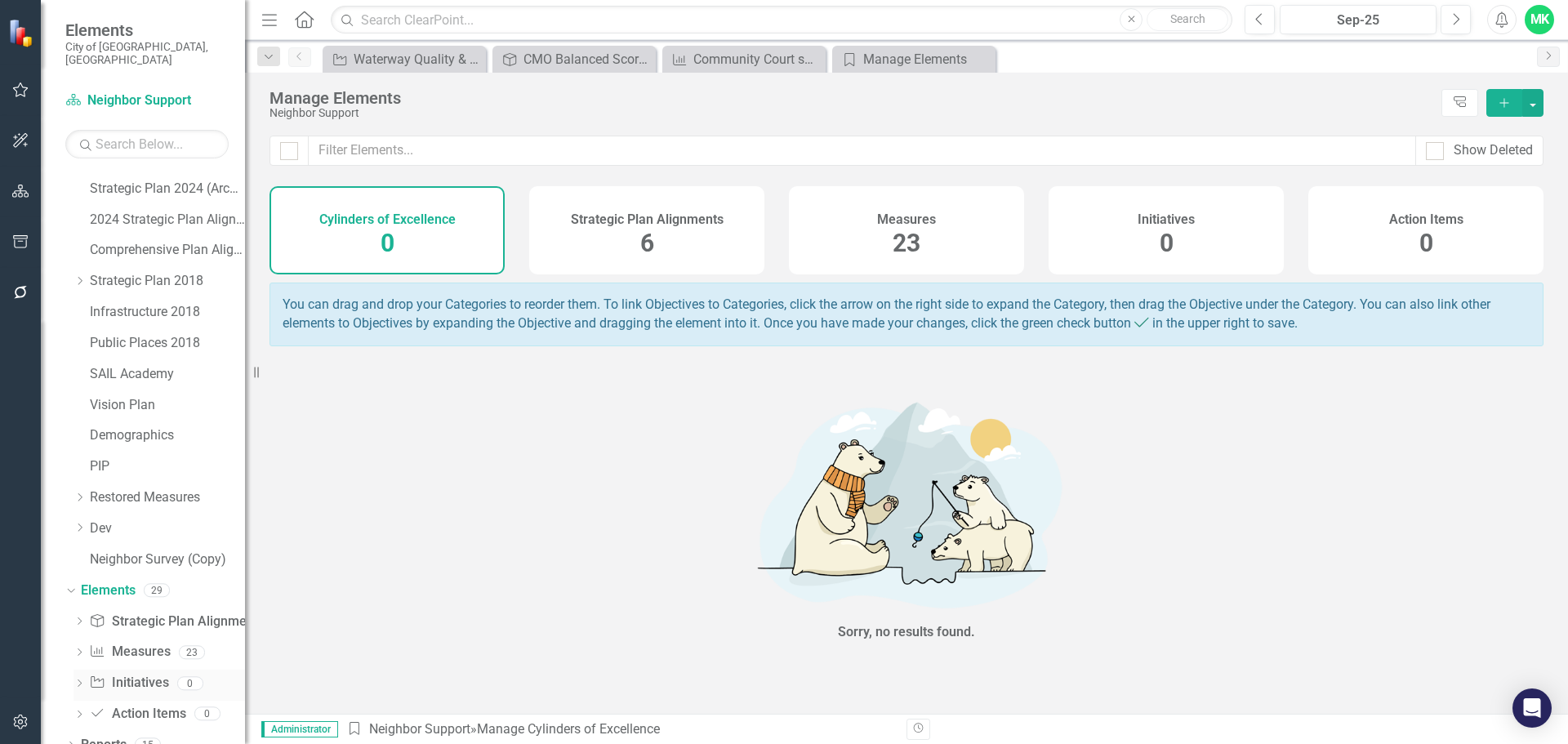
scroll to position [711, 0]
click at [106, 576] on link "Elements" at bounding box center [108, 586] width 55 height 19
click at [899, 223] on h4 "Measures" at bounding box center [906, 219] width 59 height 14
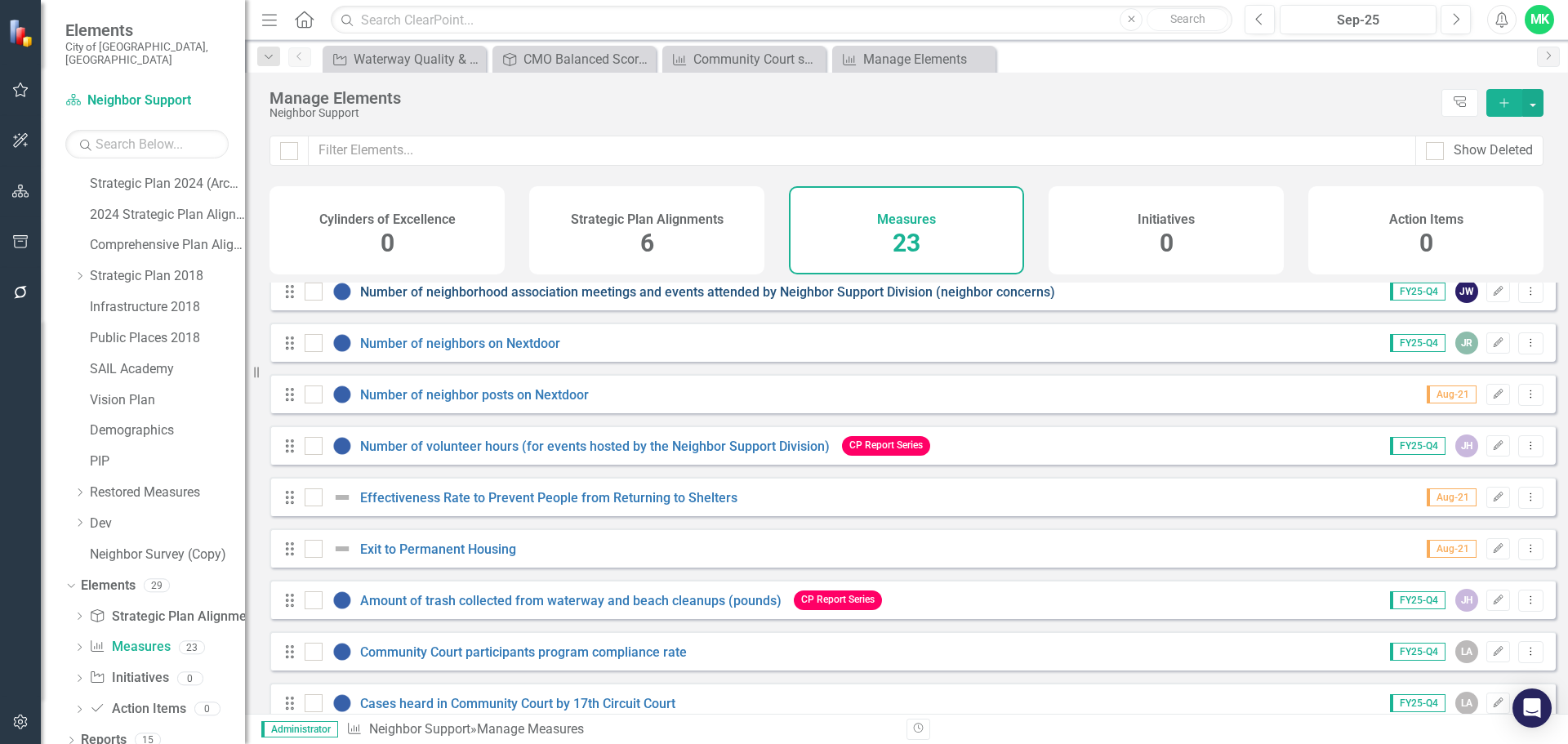
scroll to position [245, 0]
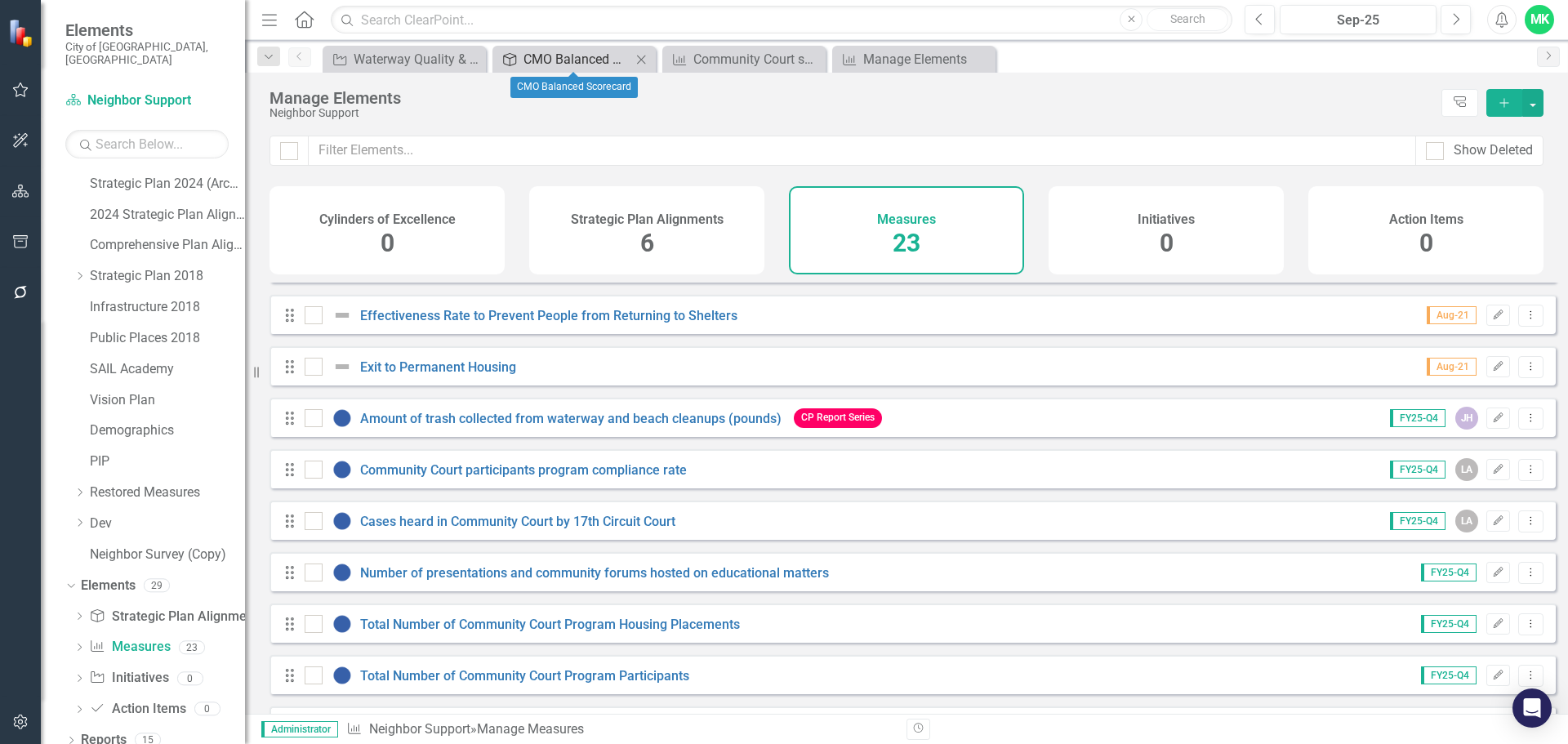
click at [547, 55] on div "CMO Balanced Scorecard" at bounding box center [577, 60] width 108 height 20
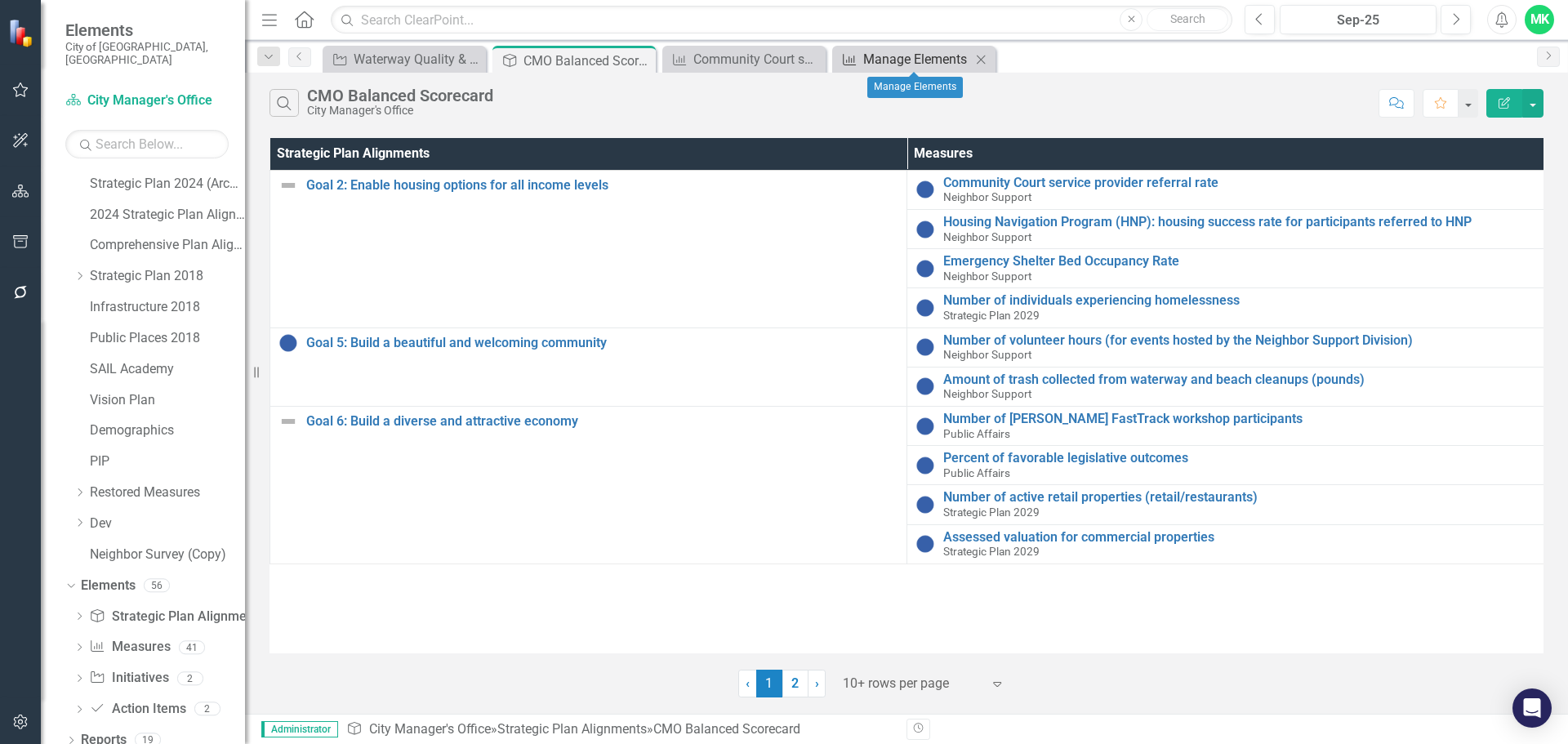
click at [889, 62] on div "Manage Elements" at bounding box center [917, 60] width 108 height 20
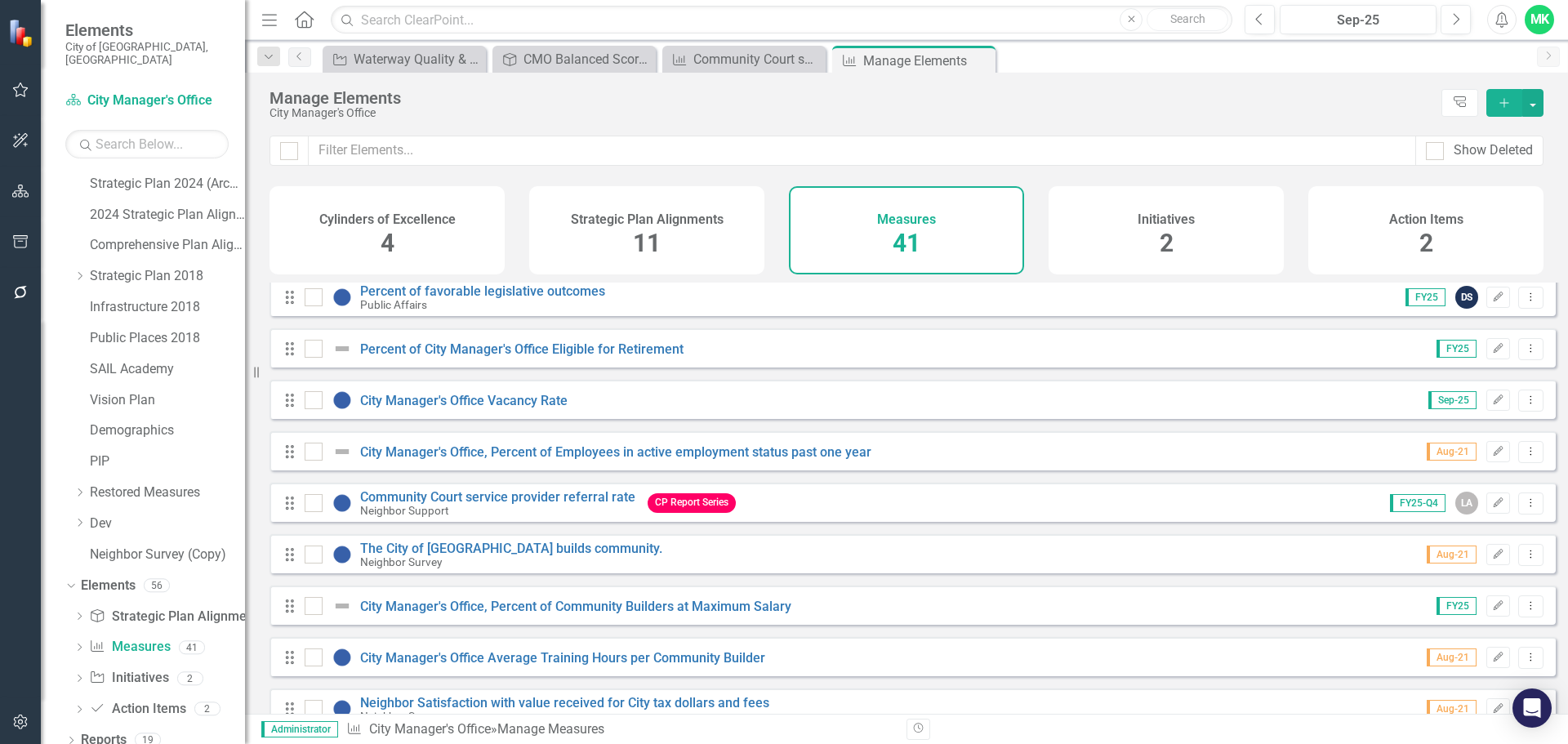
scroll to position [489, 0]
